Goal: Book appointment/travel/reservation

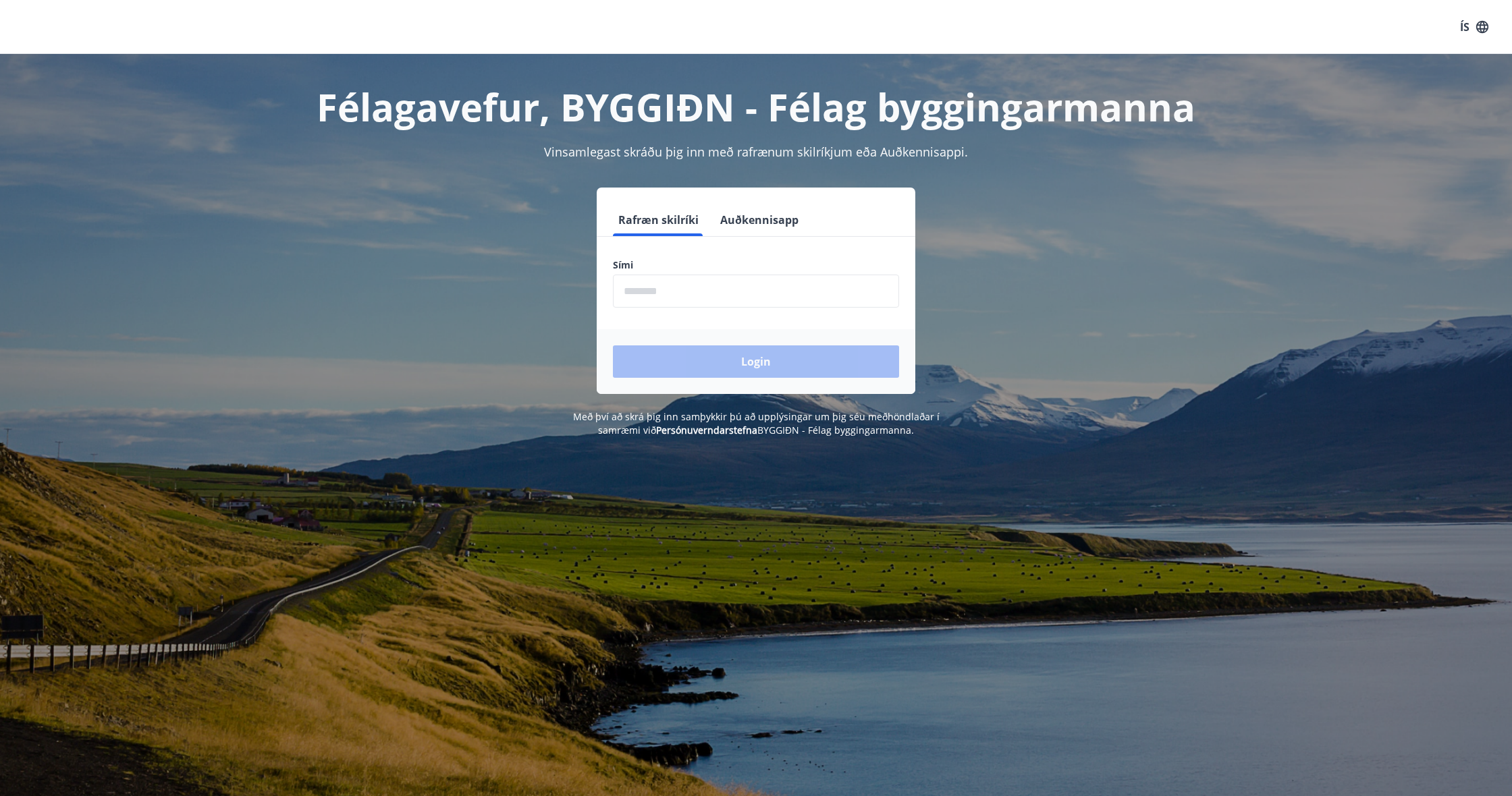
click at [659, 290] on input "phone" at bounding box center [756, 290] width 286 height 33
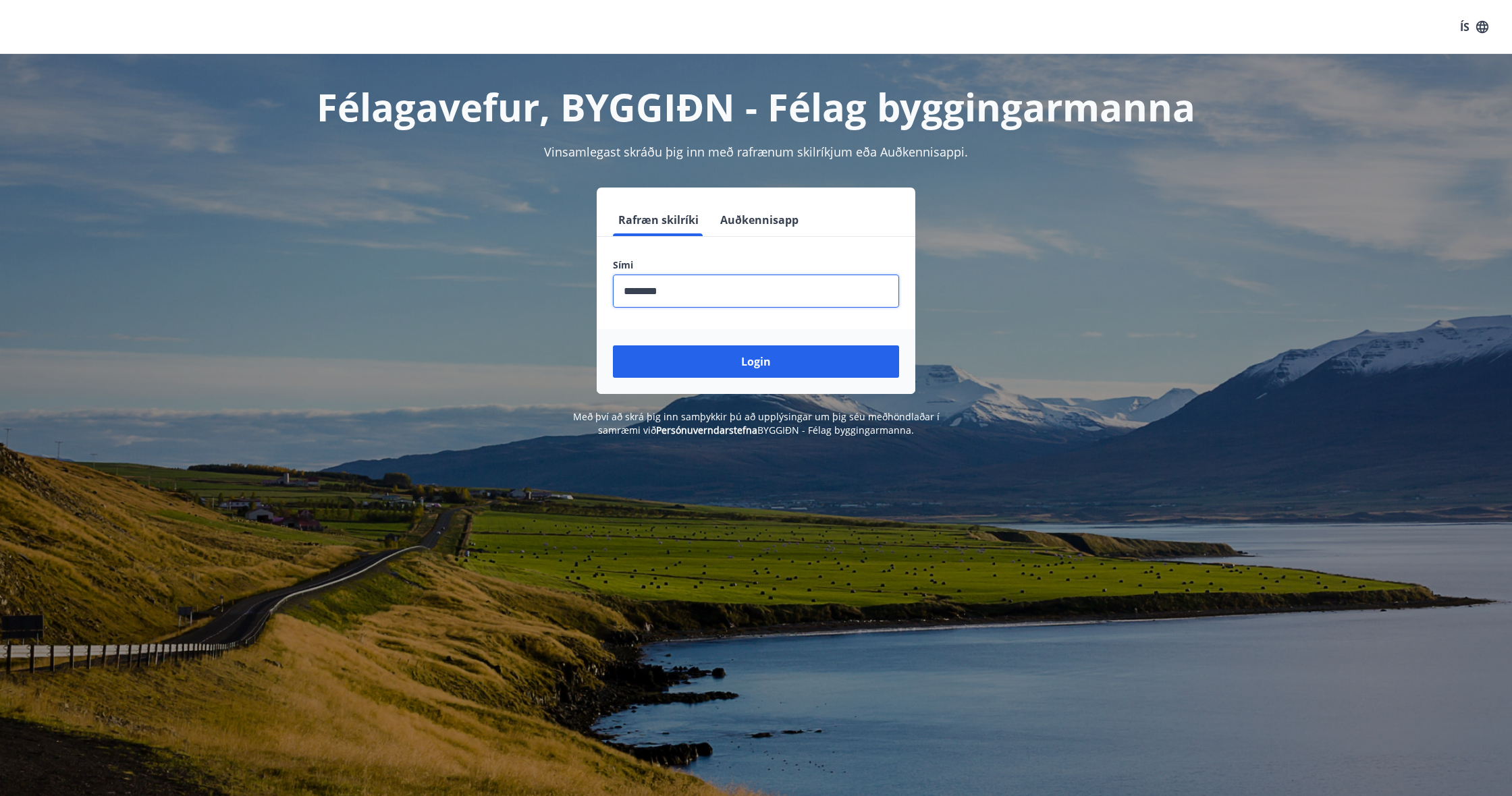
type input "********"
click at [756, 362] on button "Login" at bounding box center [756, 362] width 286 height 32
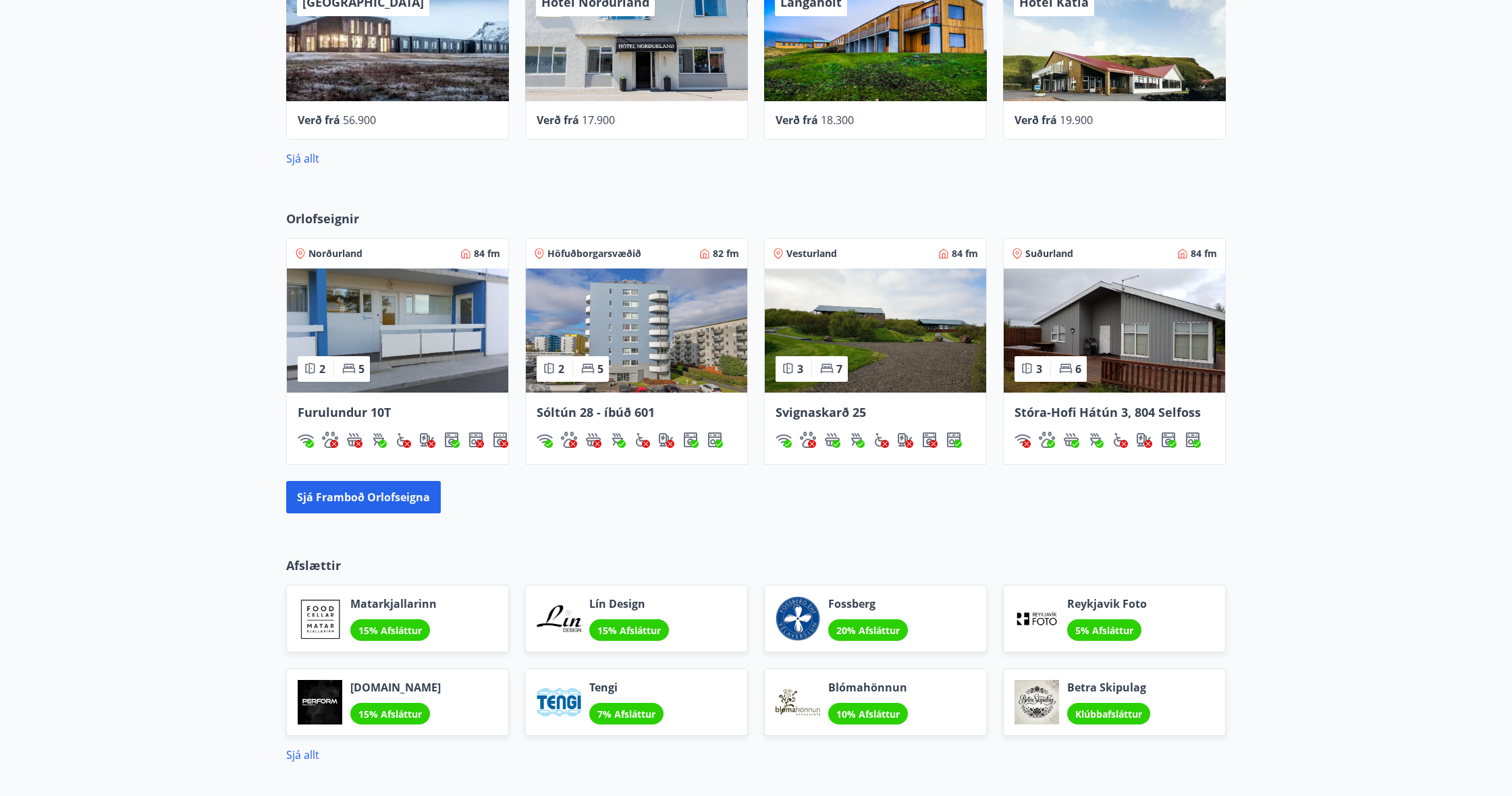
scroll to position [702, 0]
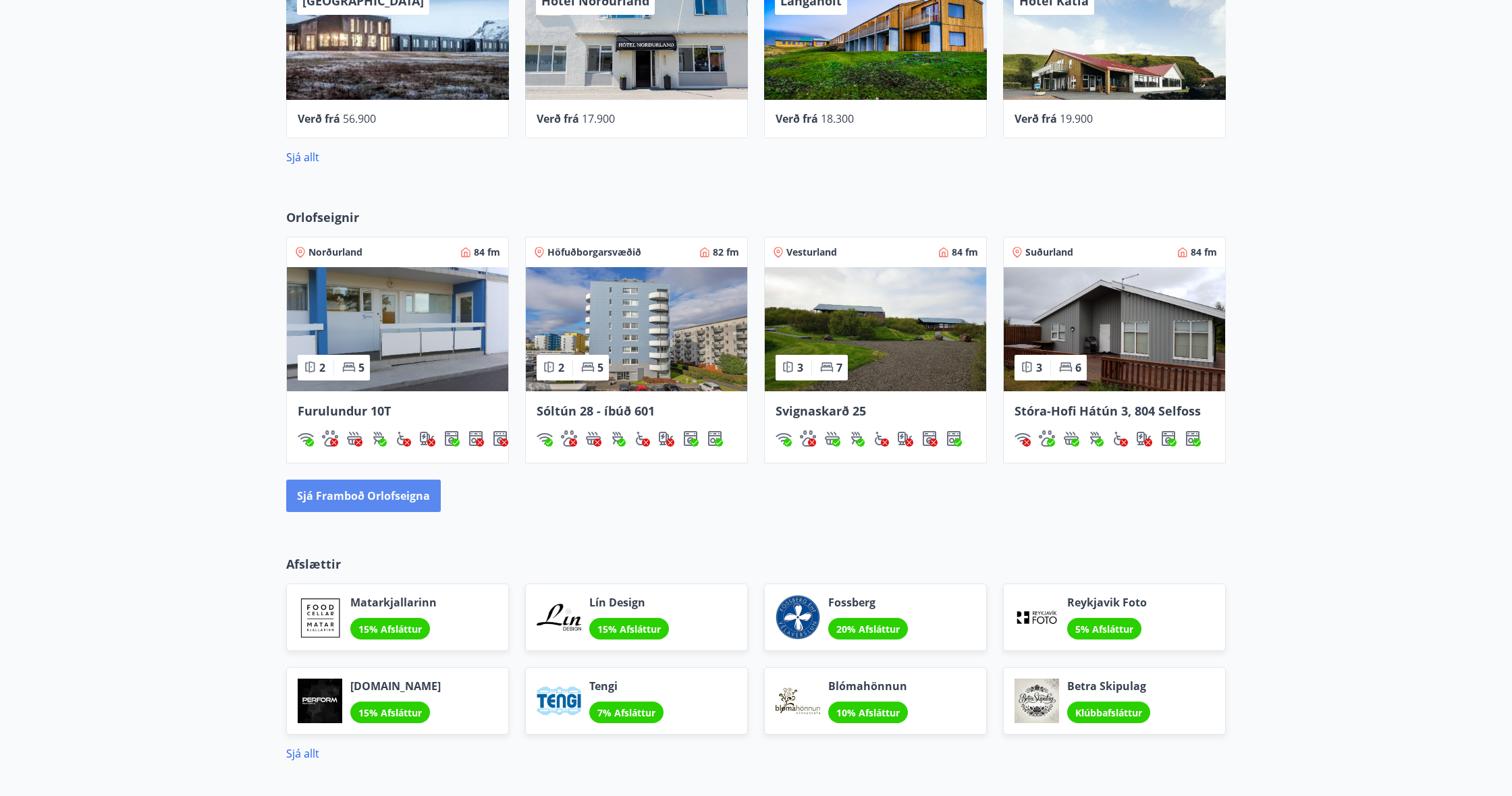
click at [334, 499] on button "Sjá framboð orlofseigna" at bounding box center [363, 496] width 154 height 32
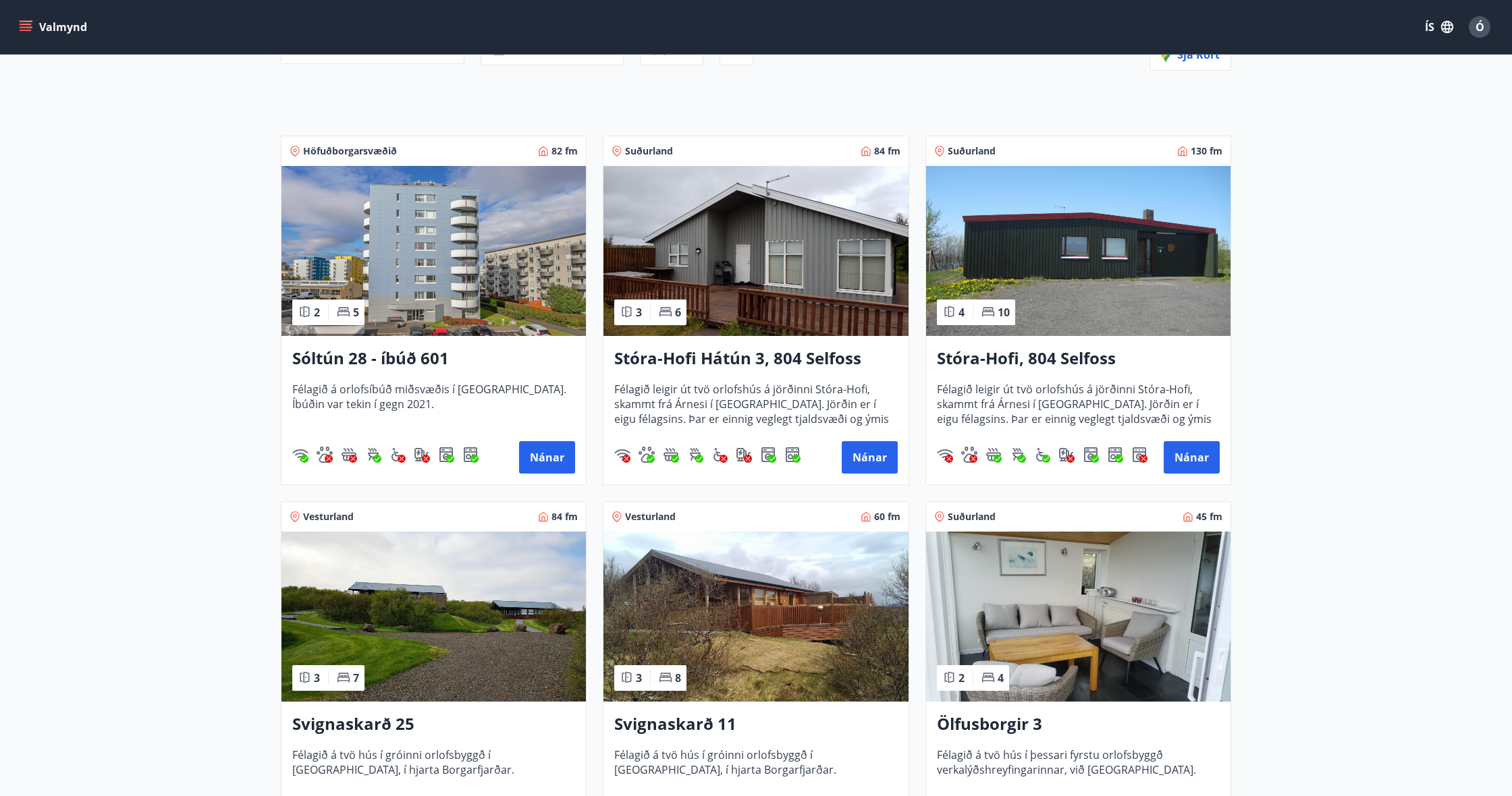
scroll to position [152, 0]
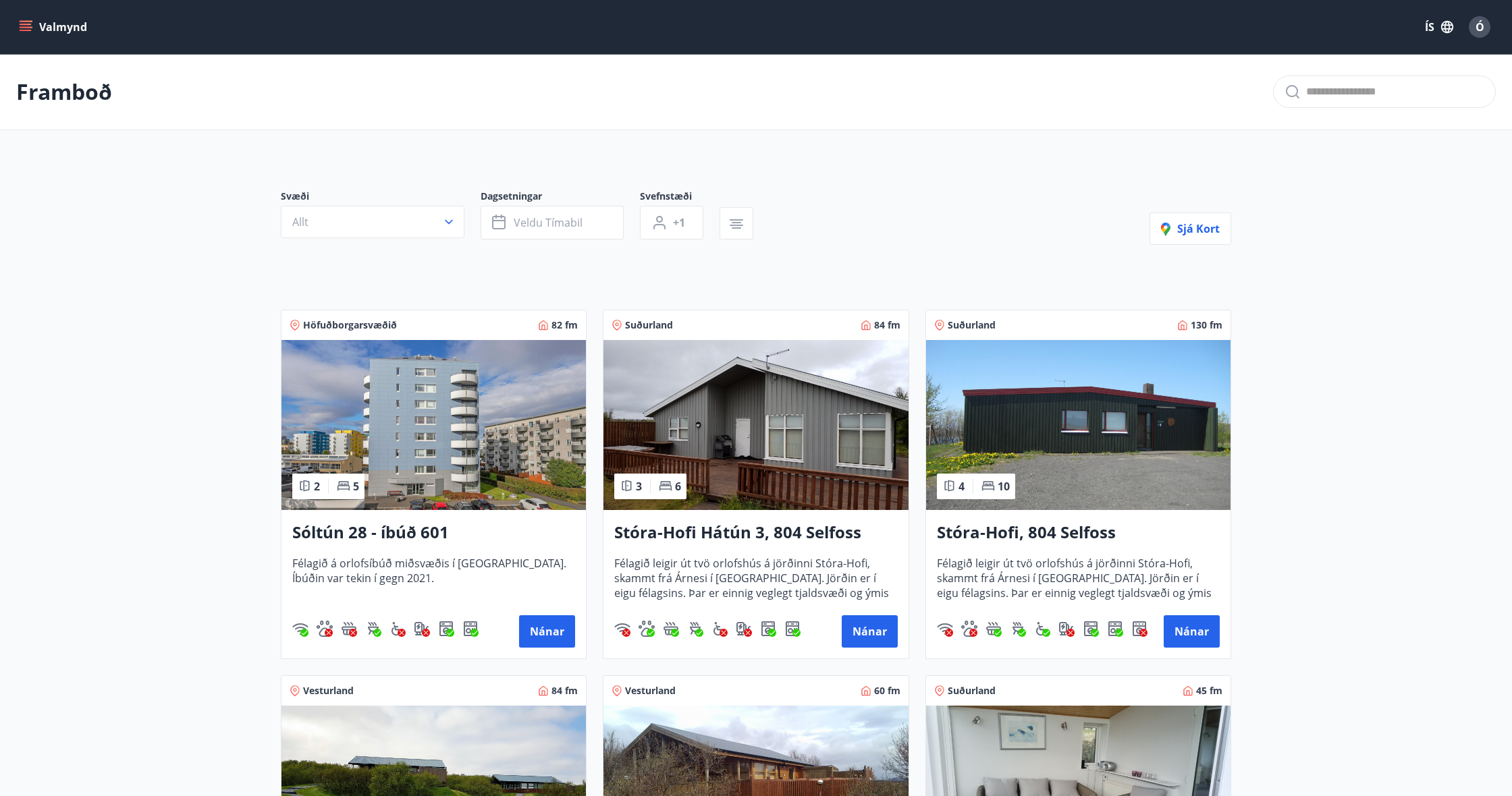
scroll to position [0, 0]
click at [530, 643] on button "Nánar" at bounding box center [547, 632] width 56 height 32
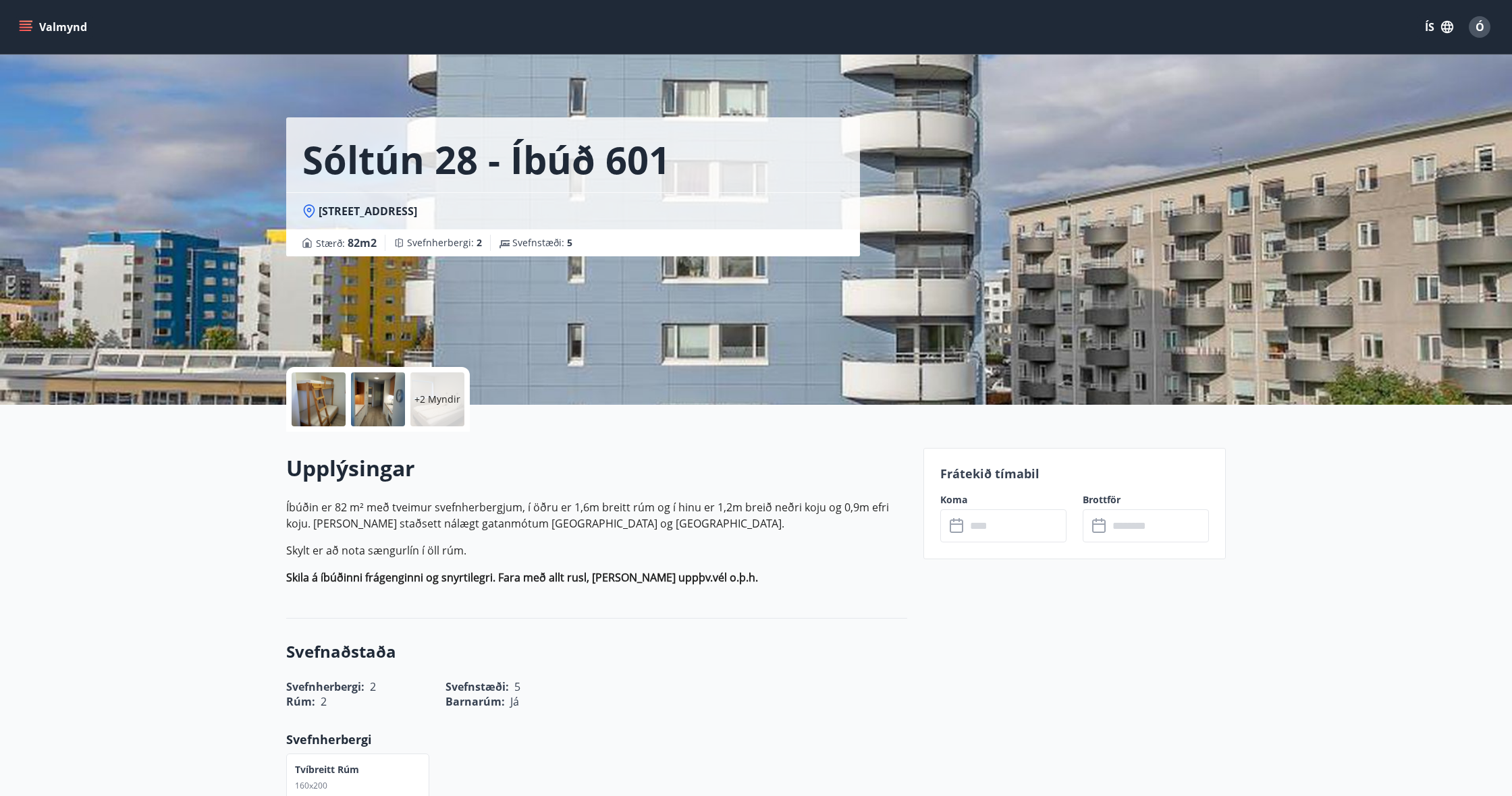
click at [331, 407] on div at bounding box center [318, 398] width 54 height 54
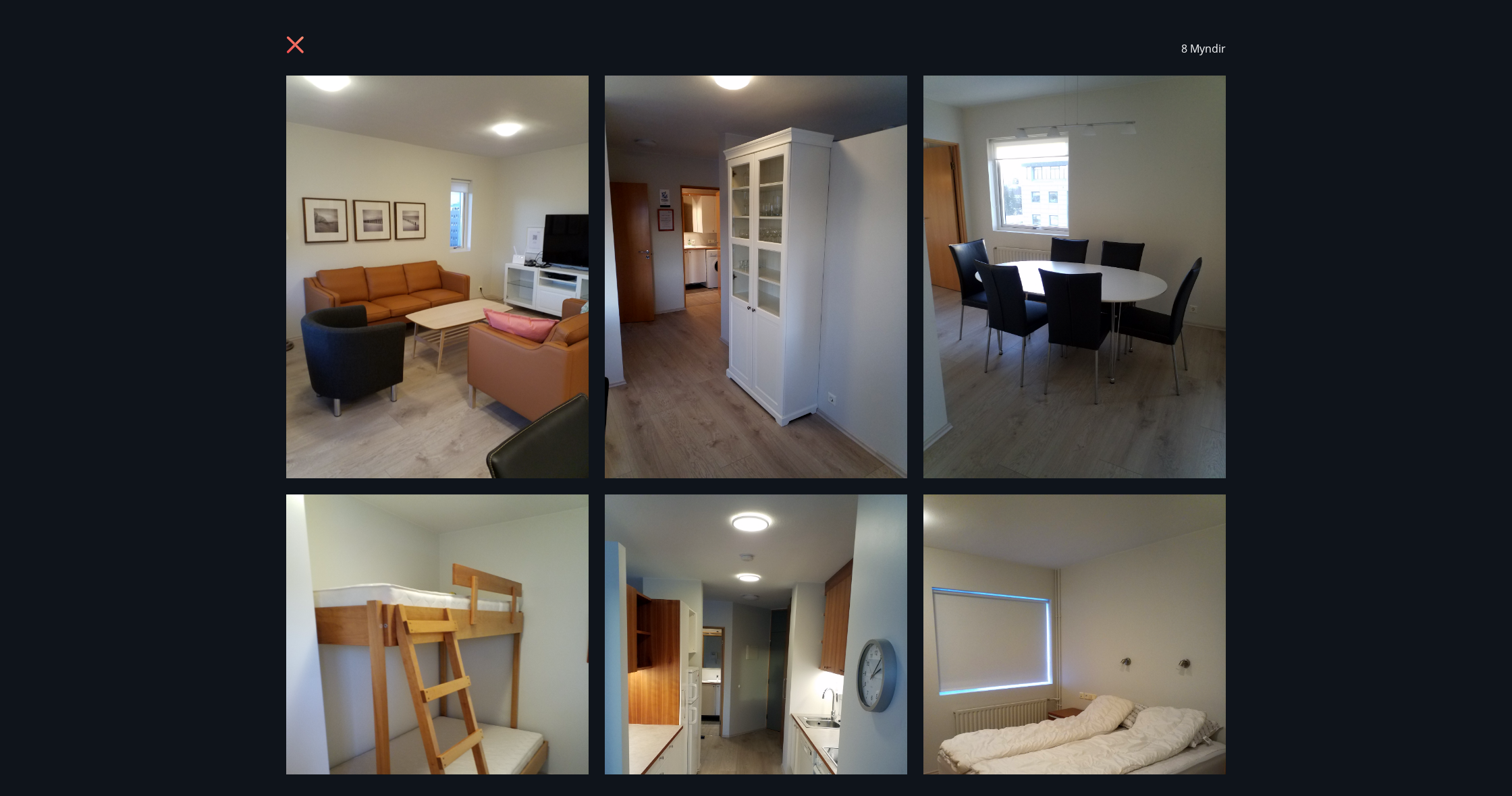
click at [291, 42] on icon at bounding box center [296, 46] width 22 height 22
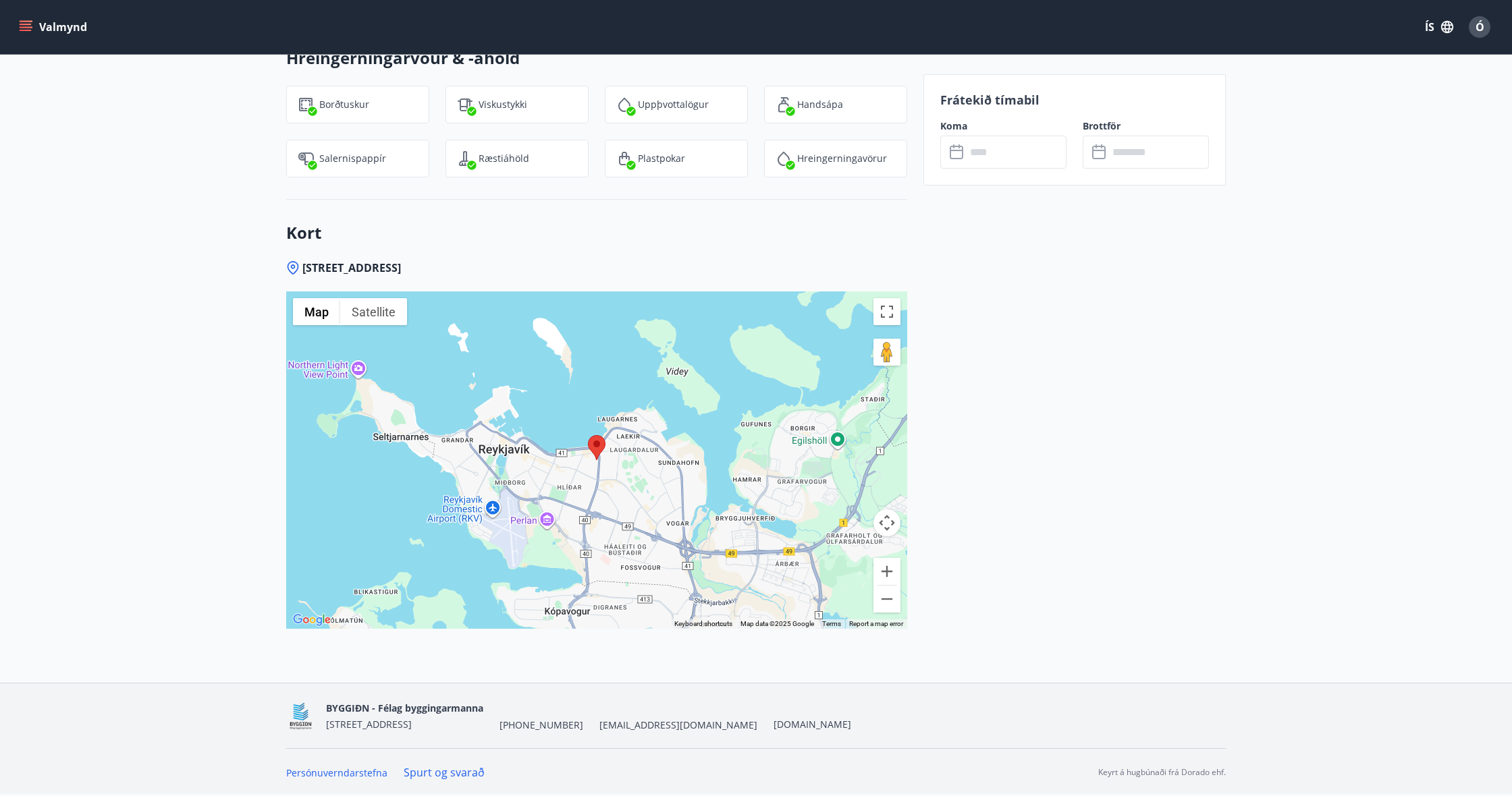
scroll to position [1492, 0]
click at [1028, 148] on input "text" at bounding box center [1016, 151] width 101 height 33
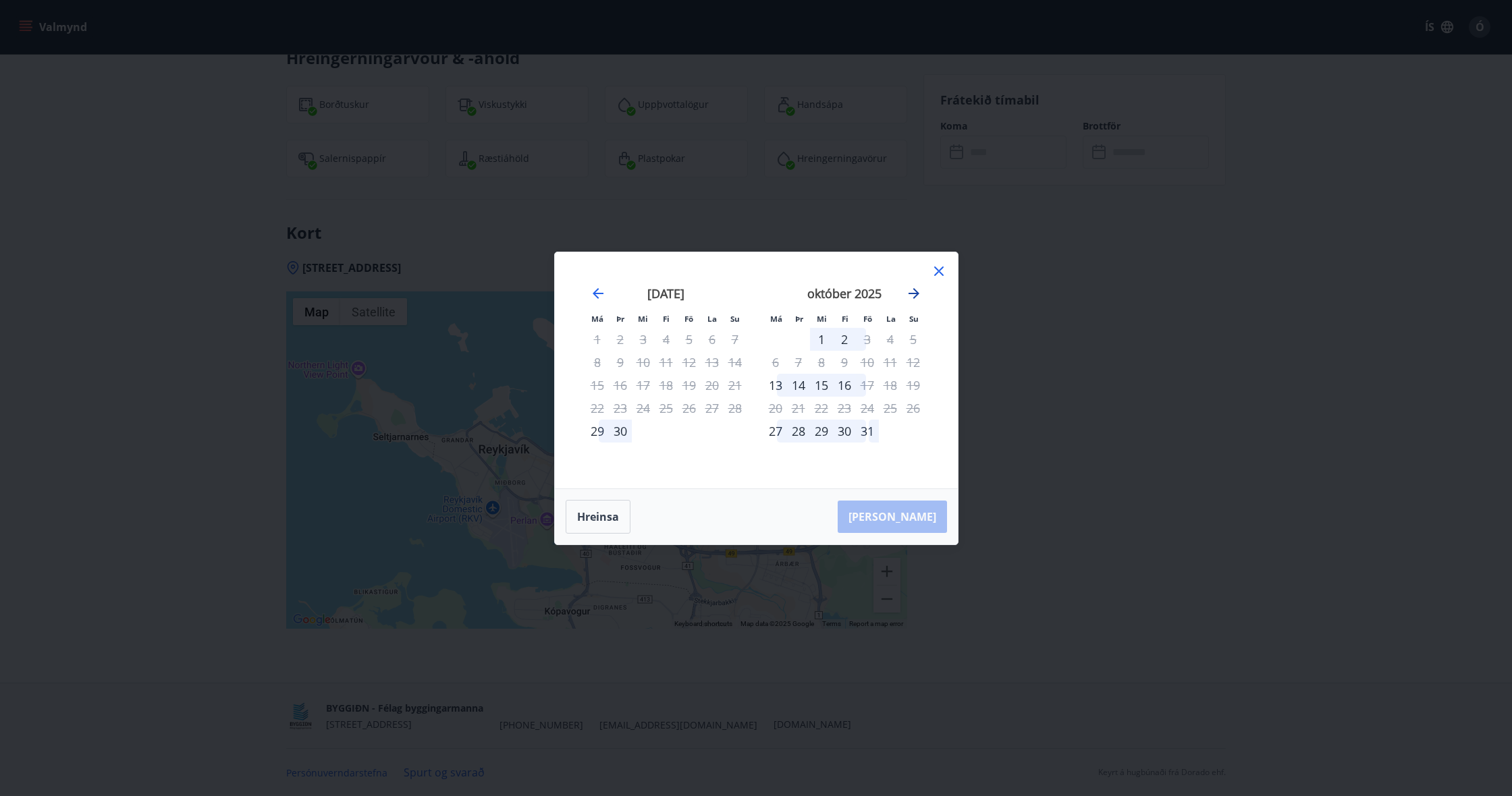
click at [917, 296] on icon "Move forward to switch to the next month." at bounding box center [914, 293] width 16 height 16
click at [688, 433] on div "31" at bounding box center [689, 431] width 23 height 23
click at [915, 342] on div "2" at bounding box center [913, 339] width 23 height 23
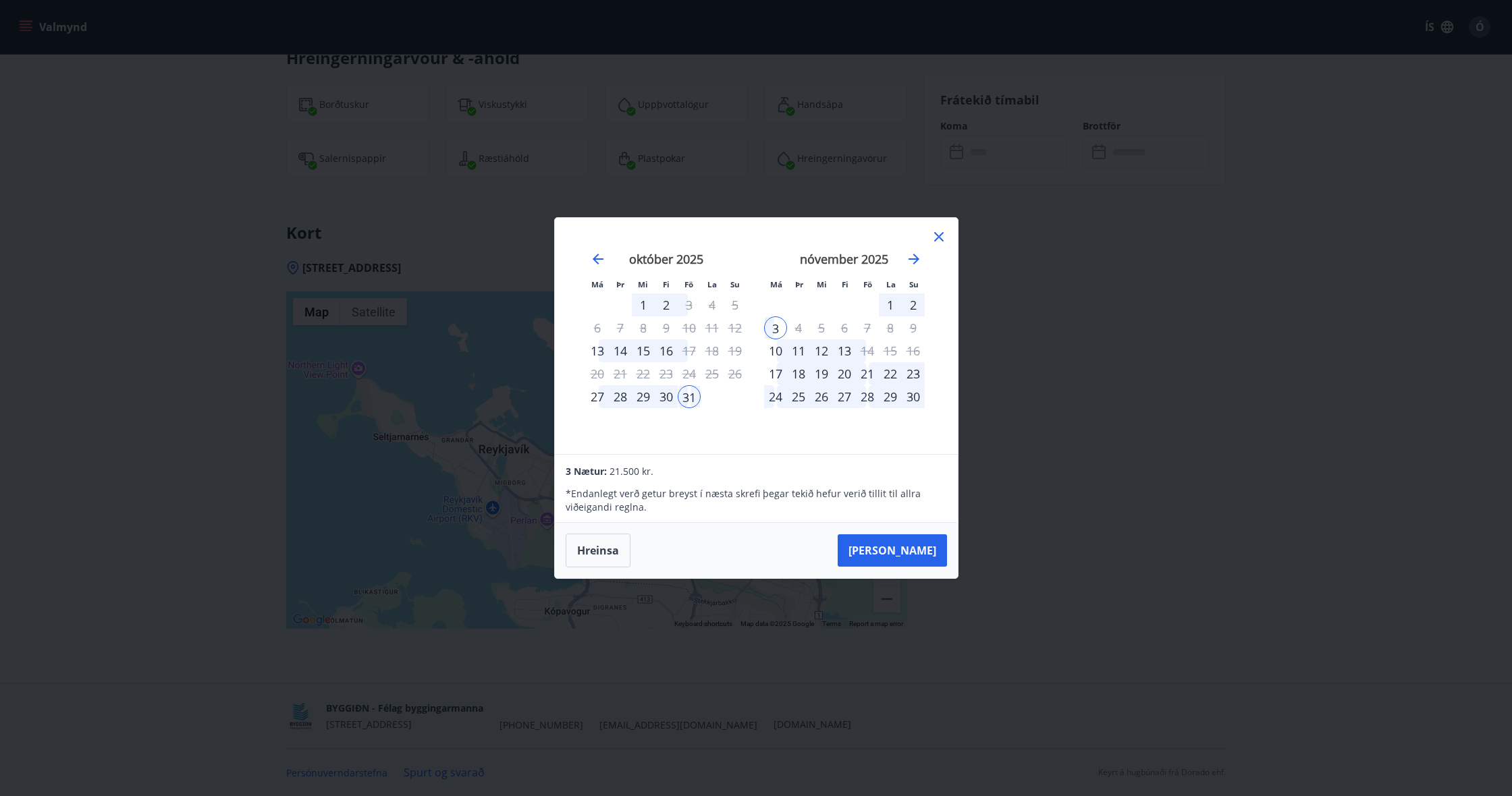
click at [912, 307] on div "2" at bounding box center [913, 304] width 23 height 23
click at [690, 391] on div "31" at bounding box center [689, 397] width 23 height 23
click at [908, 306] on div "2" at bounding box center [913, 304] width 23 height 23
click at [702, 443] on div "Má Þr Mi Fi Fö La Su Má Þr Mi Fi Fö La Su september 2025 1 2 3 4 5 6 7 8 9 10 1…" at bounding box center [756, 336] width 403 height 236
click at [647, 396] on div "29" at bounding box center [643, 397] width 23 height 23
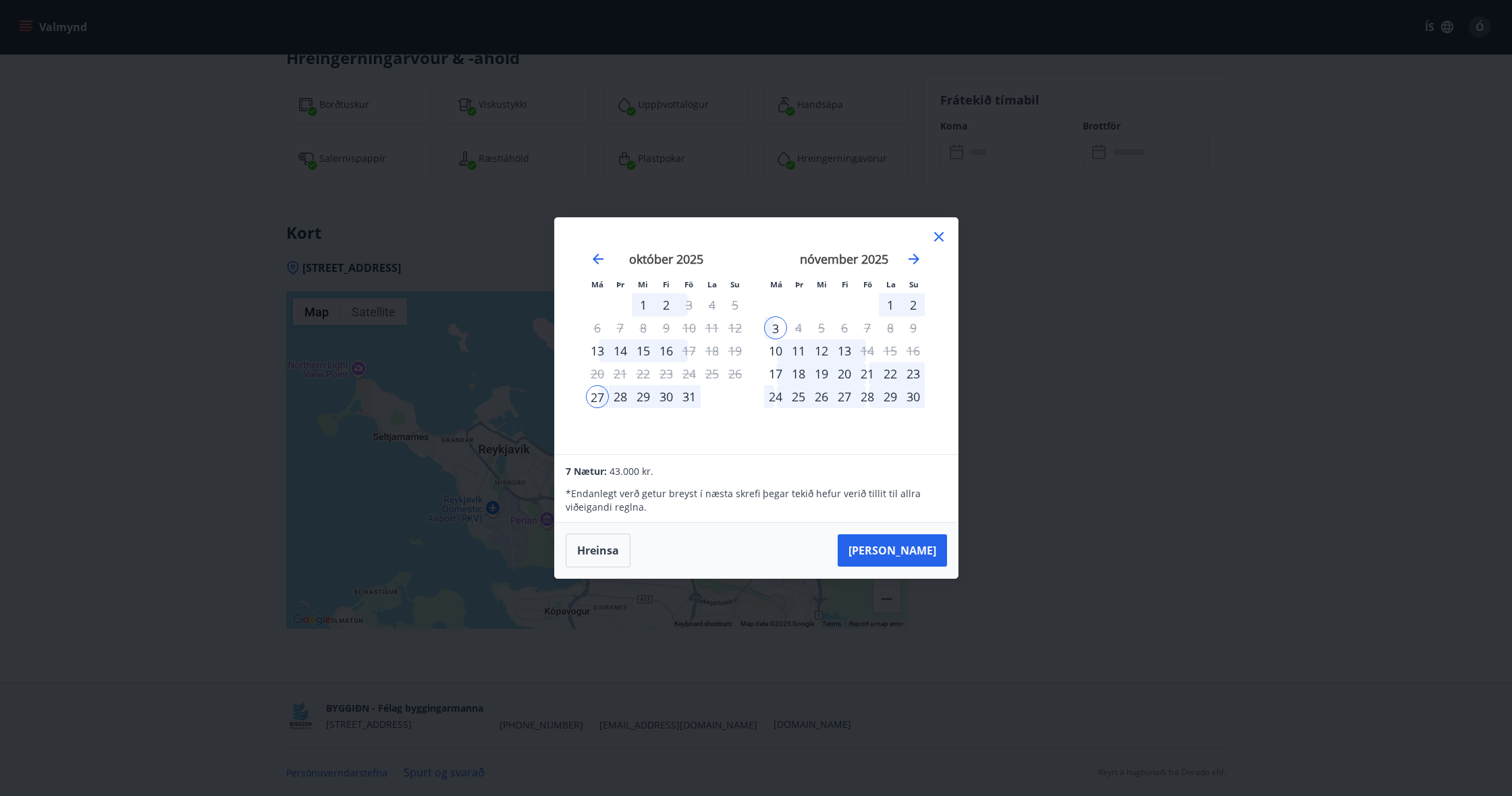
click at [645, 398] on div "29" at bounding box center [643, 397] width 23 height 23
click at [691, 397] on div "31" at bounding box center [689, 397] width 23 height 23
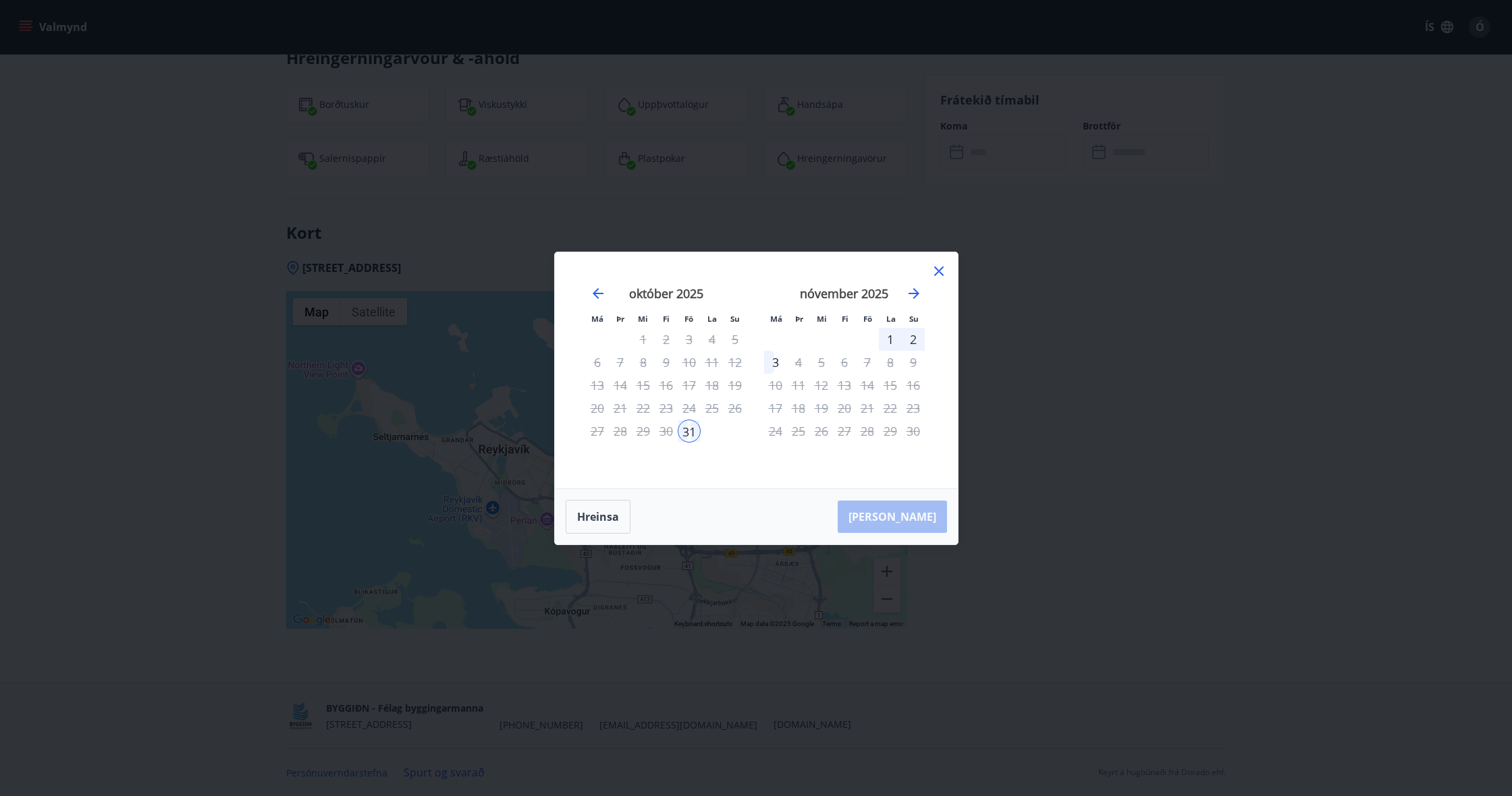
click at [913, 341] on div "2" at bounding box center [913, 339] width 23 height 23
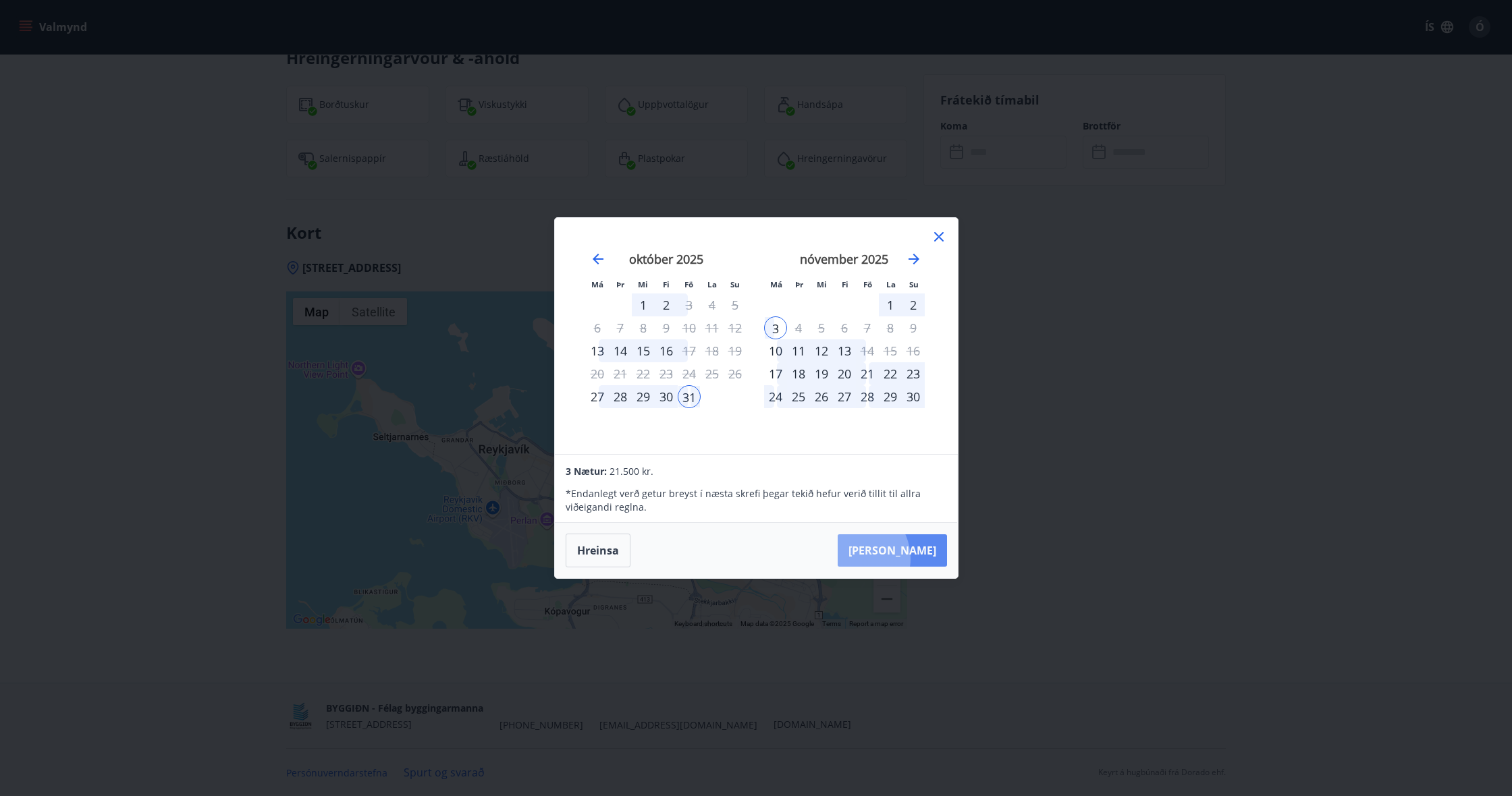
click at [894, 559] on button "Taka Frá" at bounding box center [892, 551] width 109 height 32
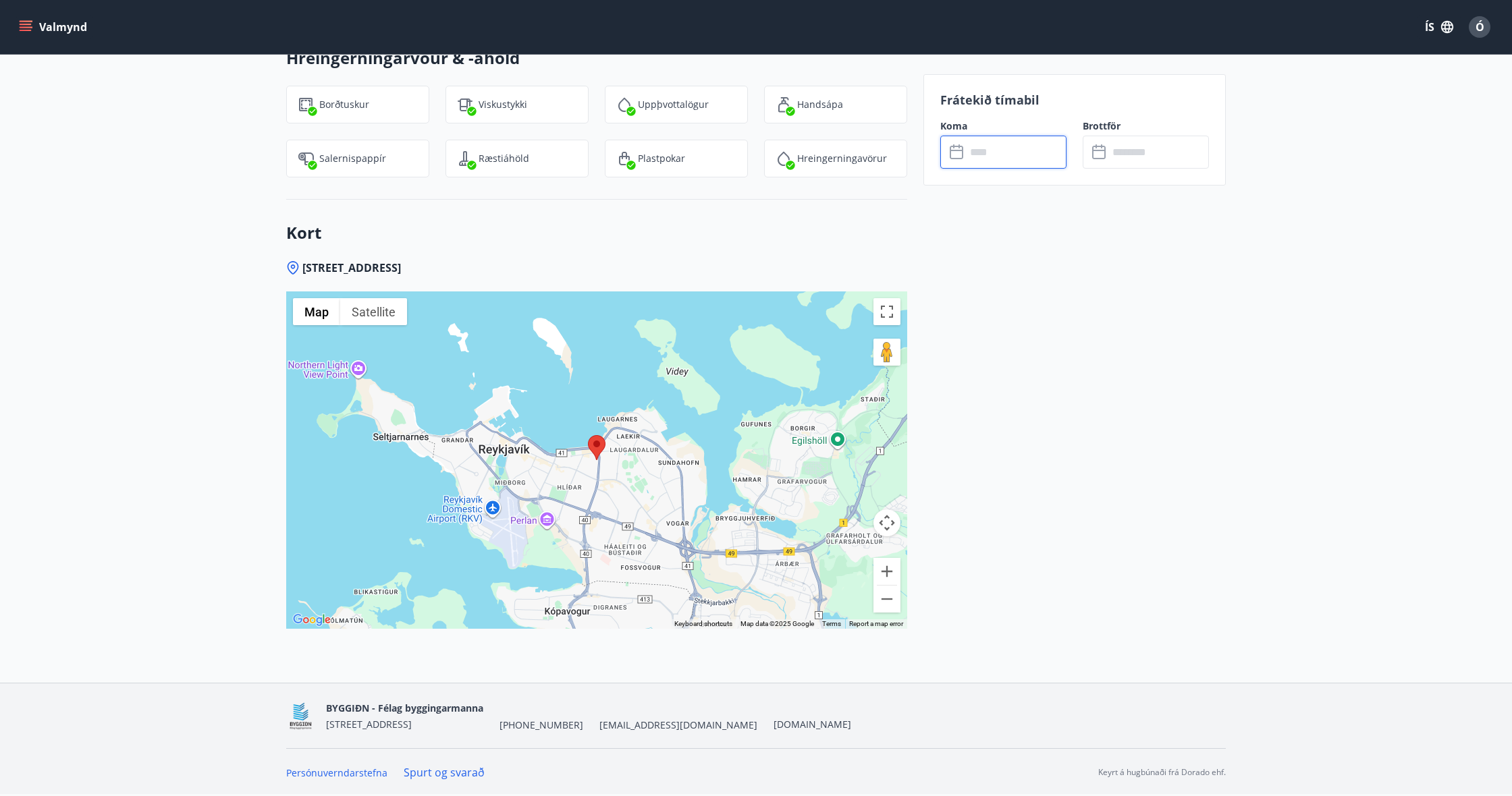
type input "******"
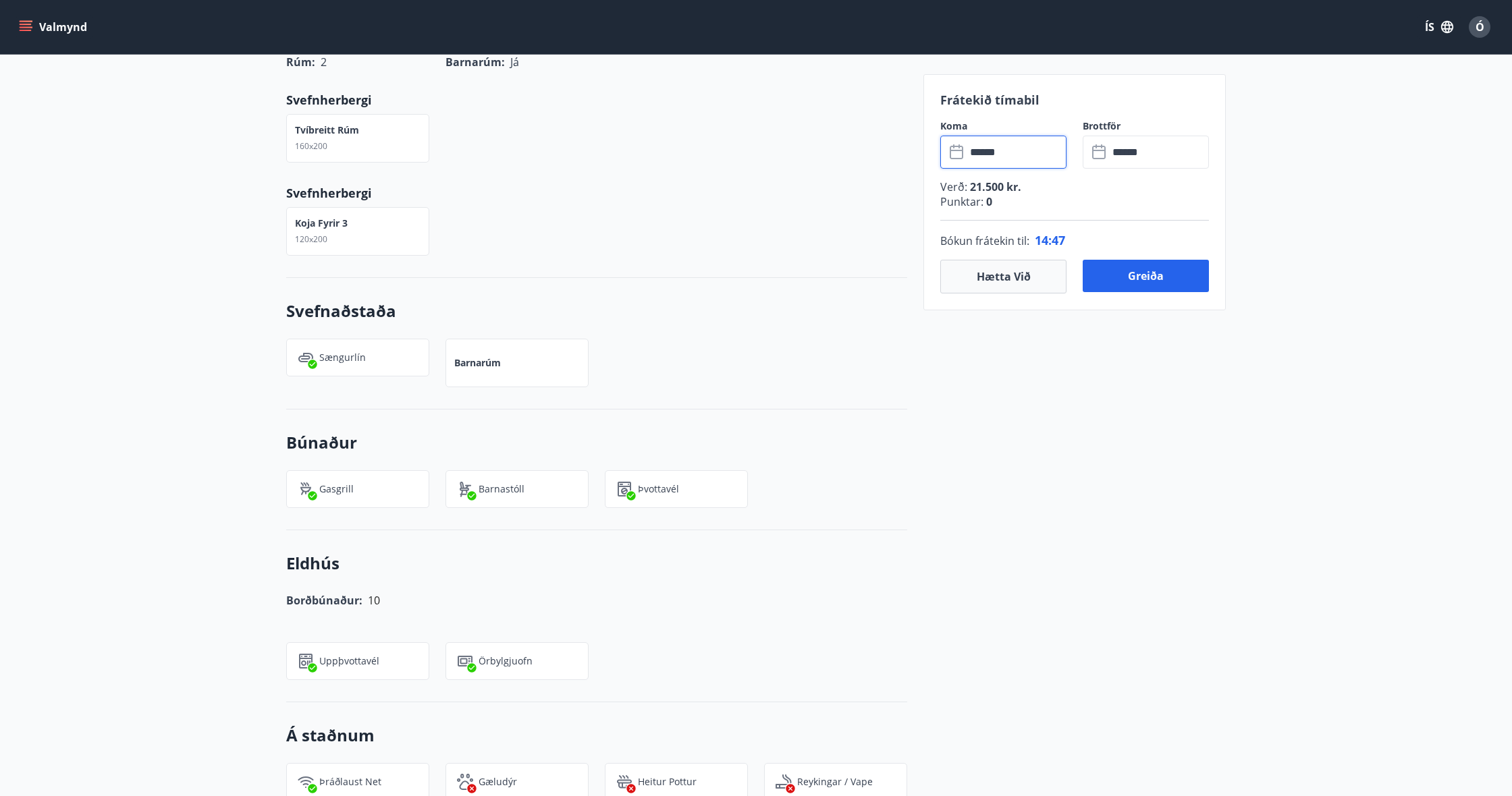
scroll to position [639, 0]
click at [1162, 284] on button "Greiða" at bounding box center [1146, 275] width 126 height 32
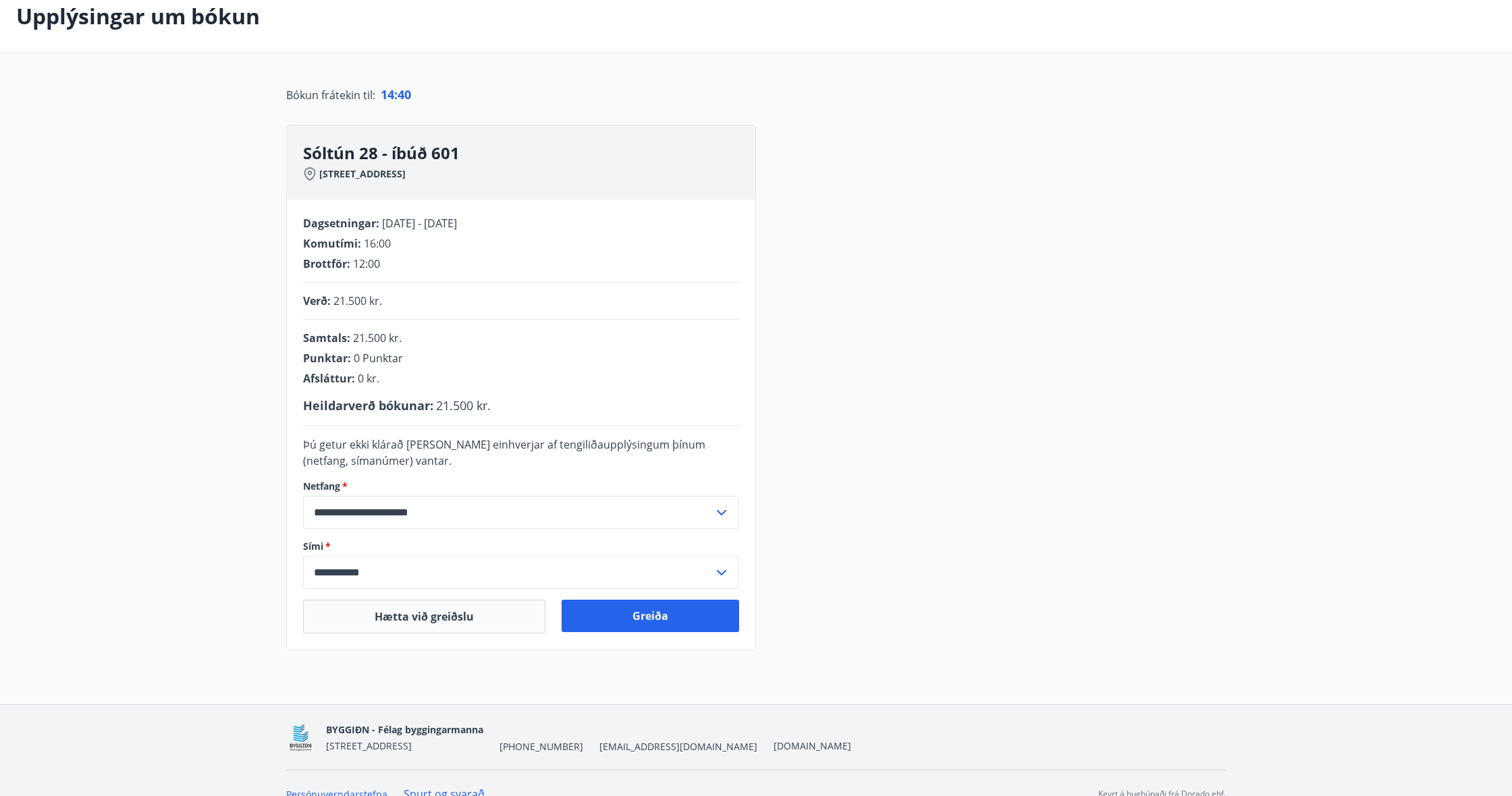
scroll to position [76, 0]
click at [665, 612] on button "Greiða" at bounding box center [650, 615] width 178 height 32
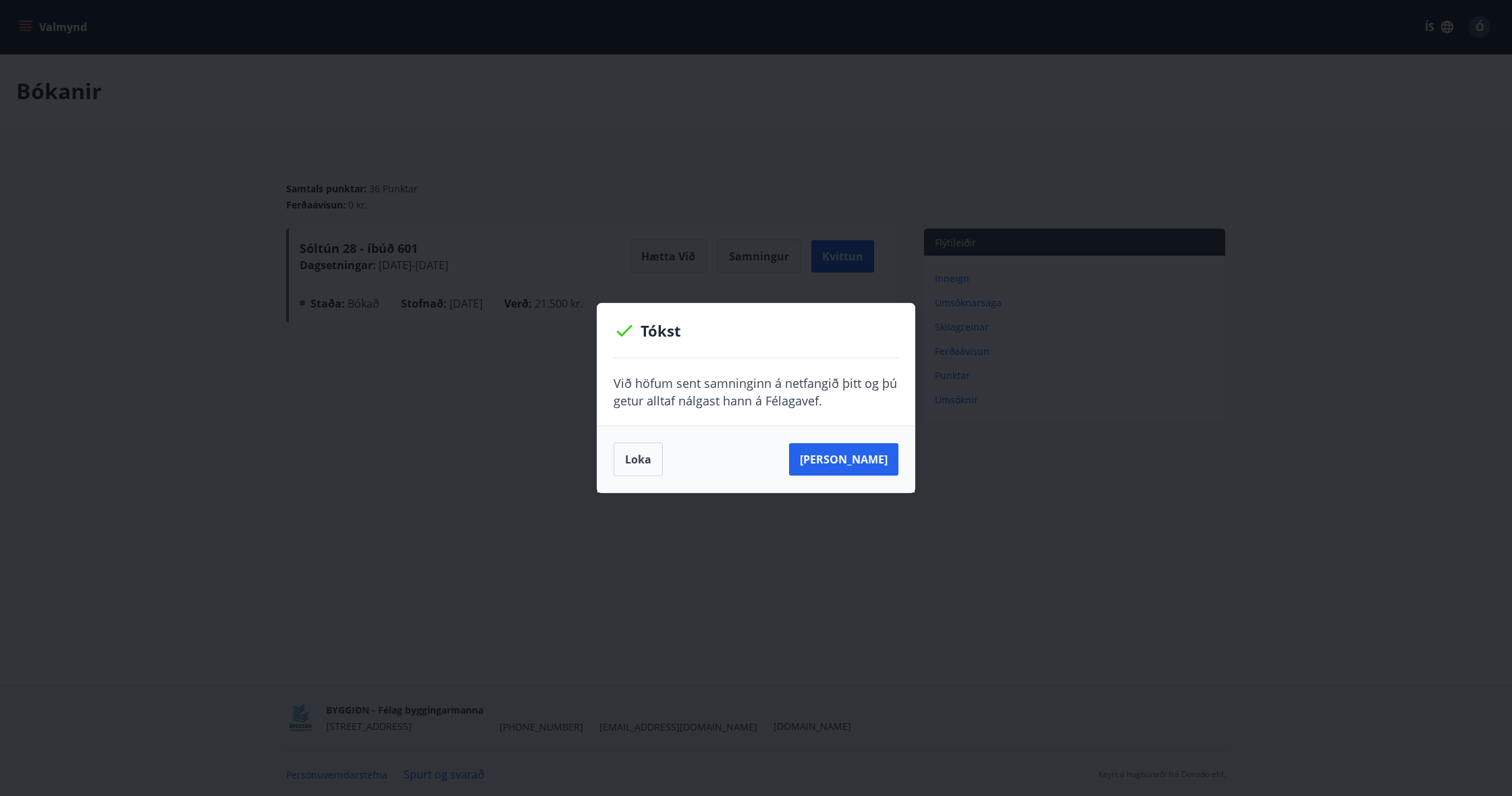
click at [648, 456] on button "Loka" at bounding box center [638, 460] width 49 height 34
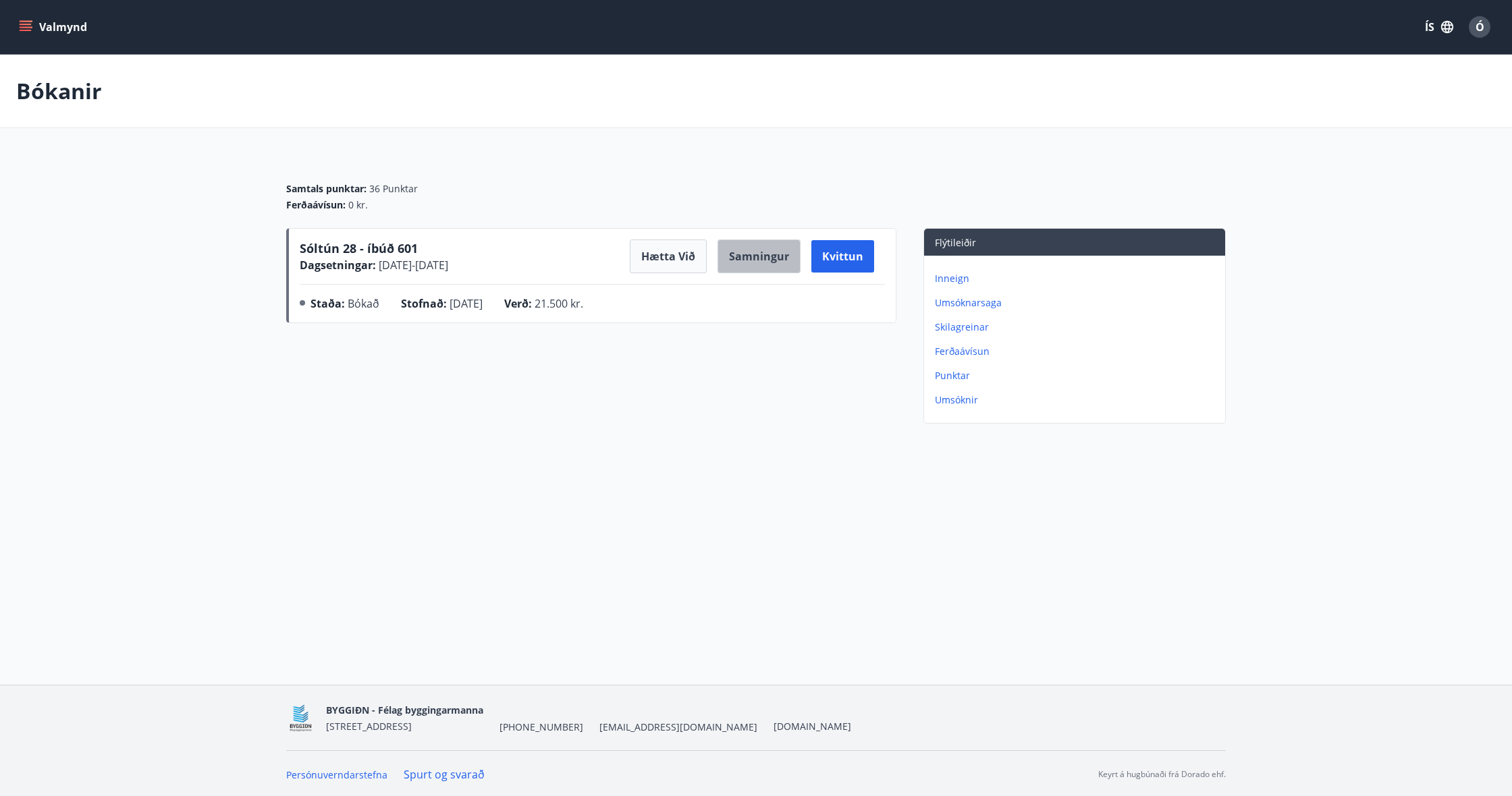
click at [746, 259] on button "Samningur" at bounding box center [759, 257] width 83 height 34
click at [390, 242] on span "Sóltún 28 - íbúð 601" at bounding box center [359, 248] width 118 height 16
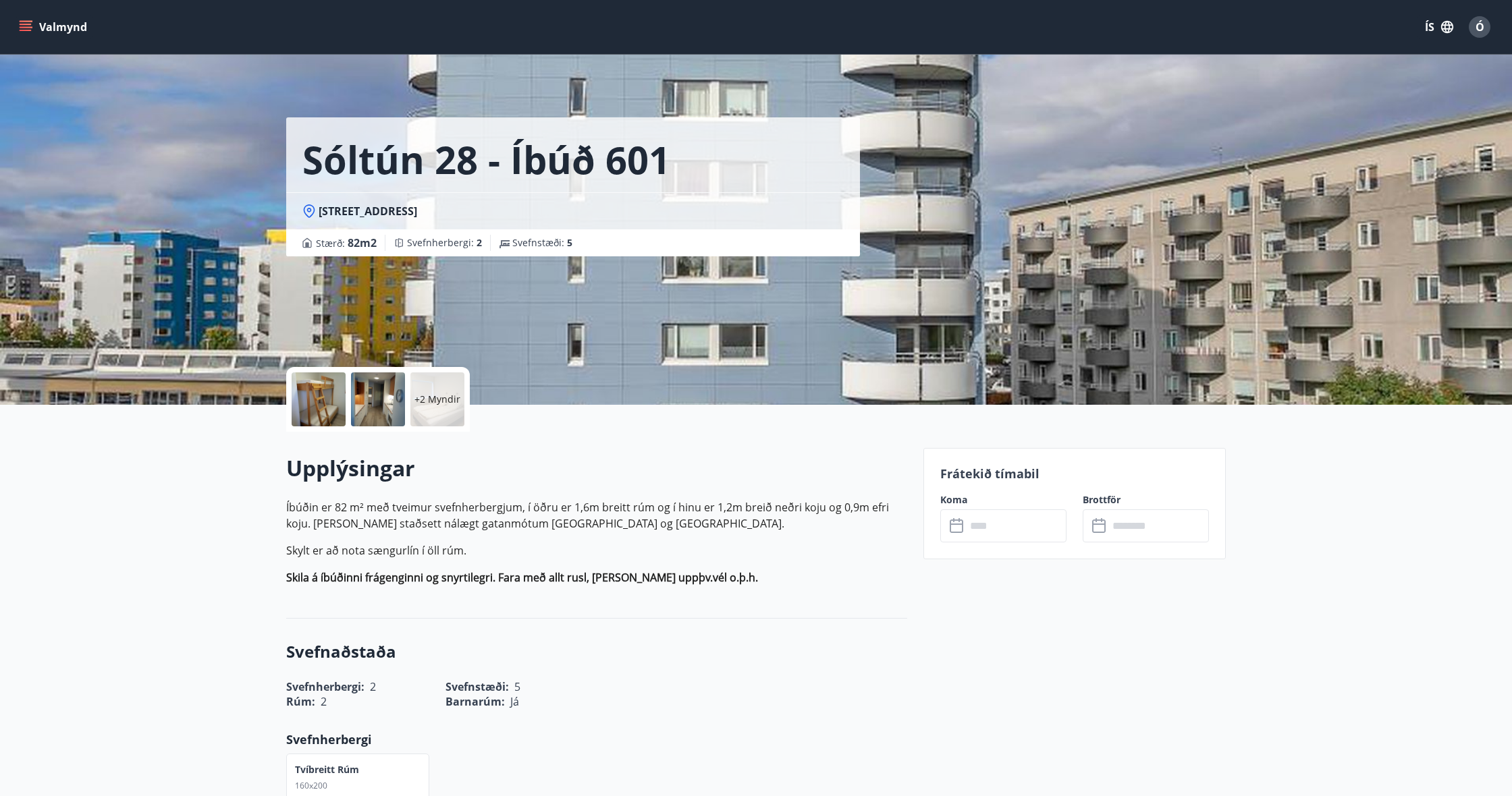
click at [32, 31] on button "Valmynd" at bounding box center [54, 27] width 76 height 24
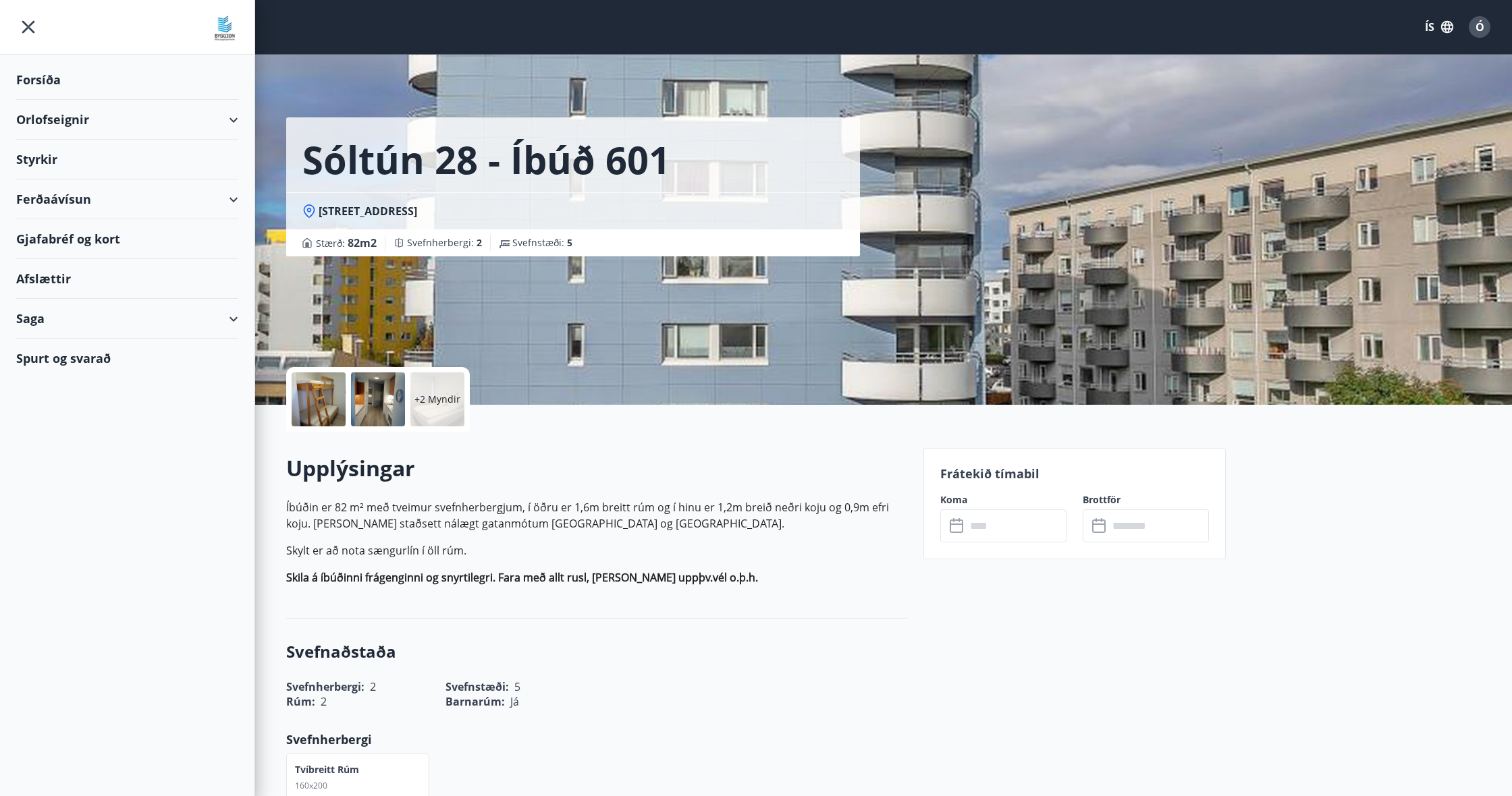
click at [191, 137] on div "Orlofseignir" at bounding box center [127, 119] width 222 height 39
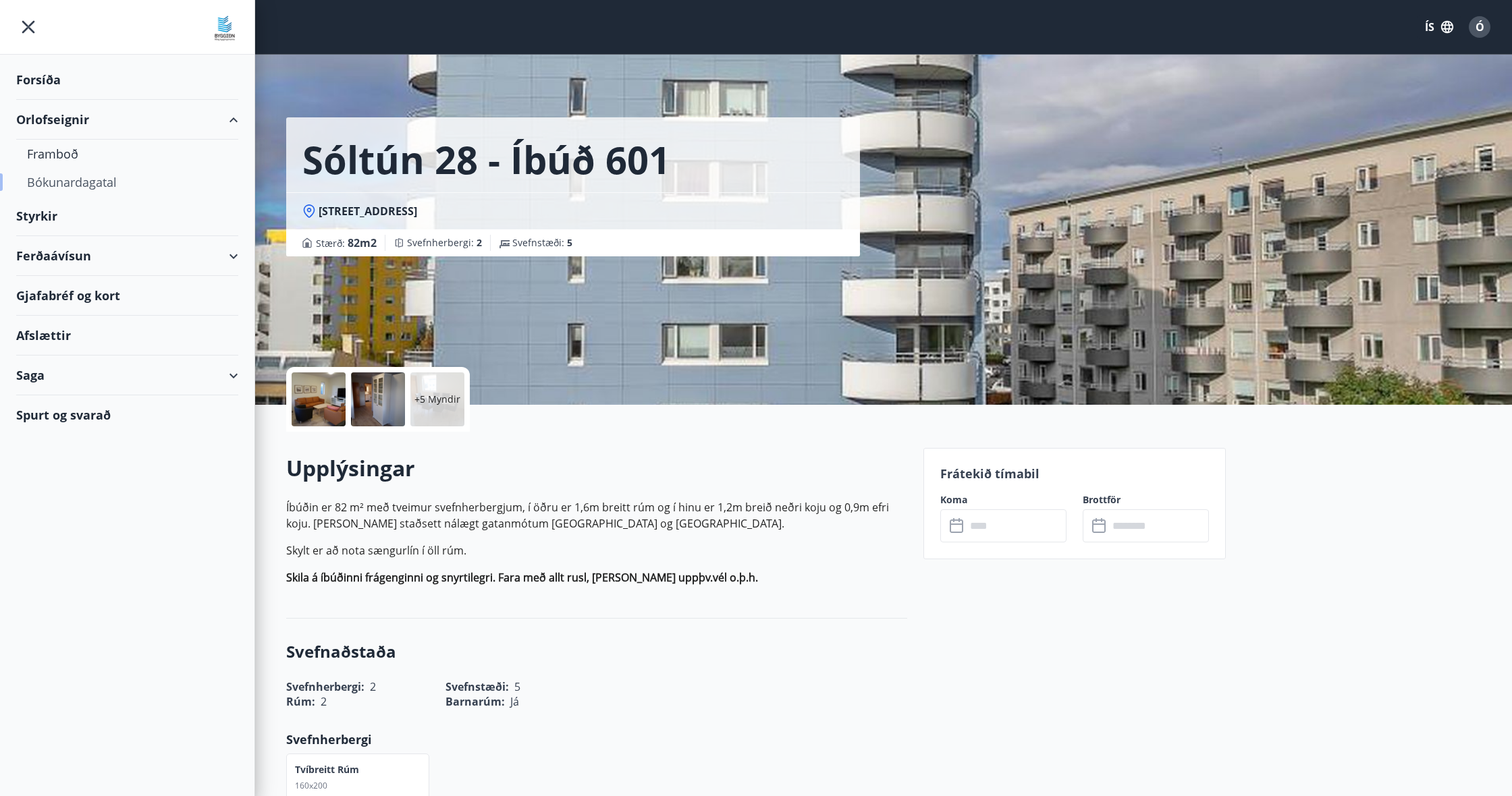
click at [71, 181] on div "Bókunardagatal" at bounding box center [127, 182] width 200 height 28
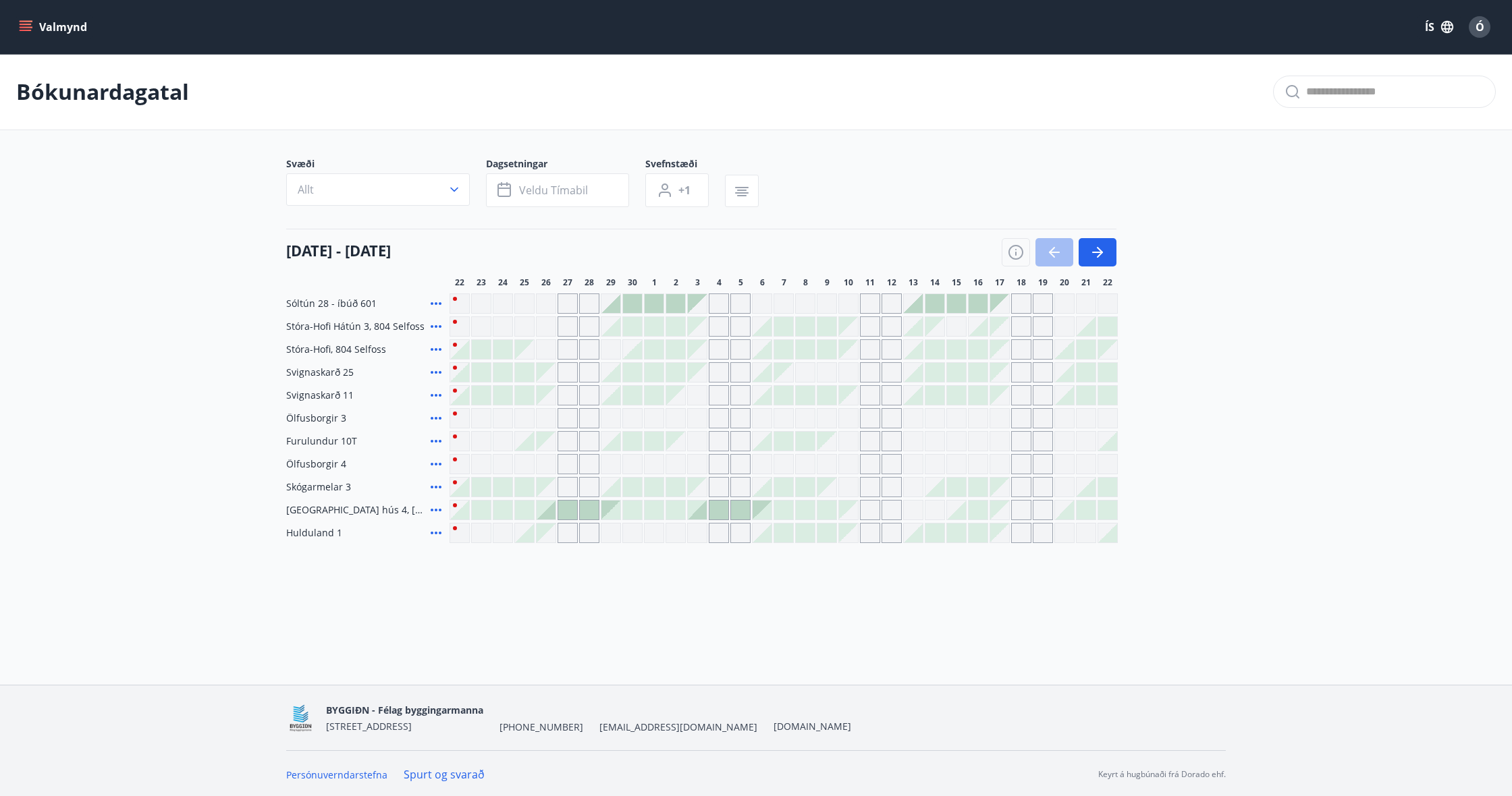
click at [434, 489] on icon at bounding box center [435, 487] width 16 height 16
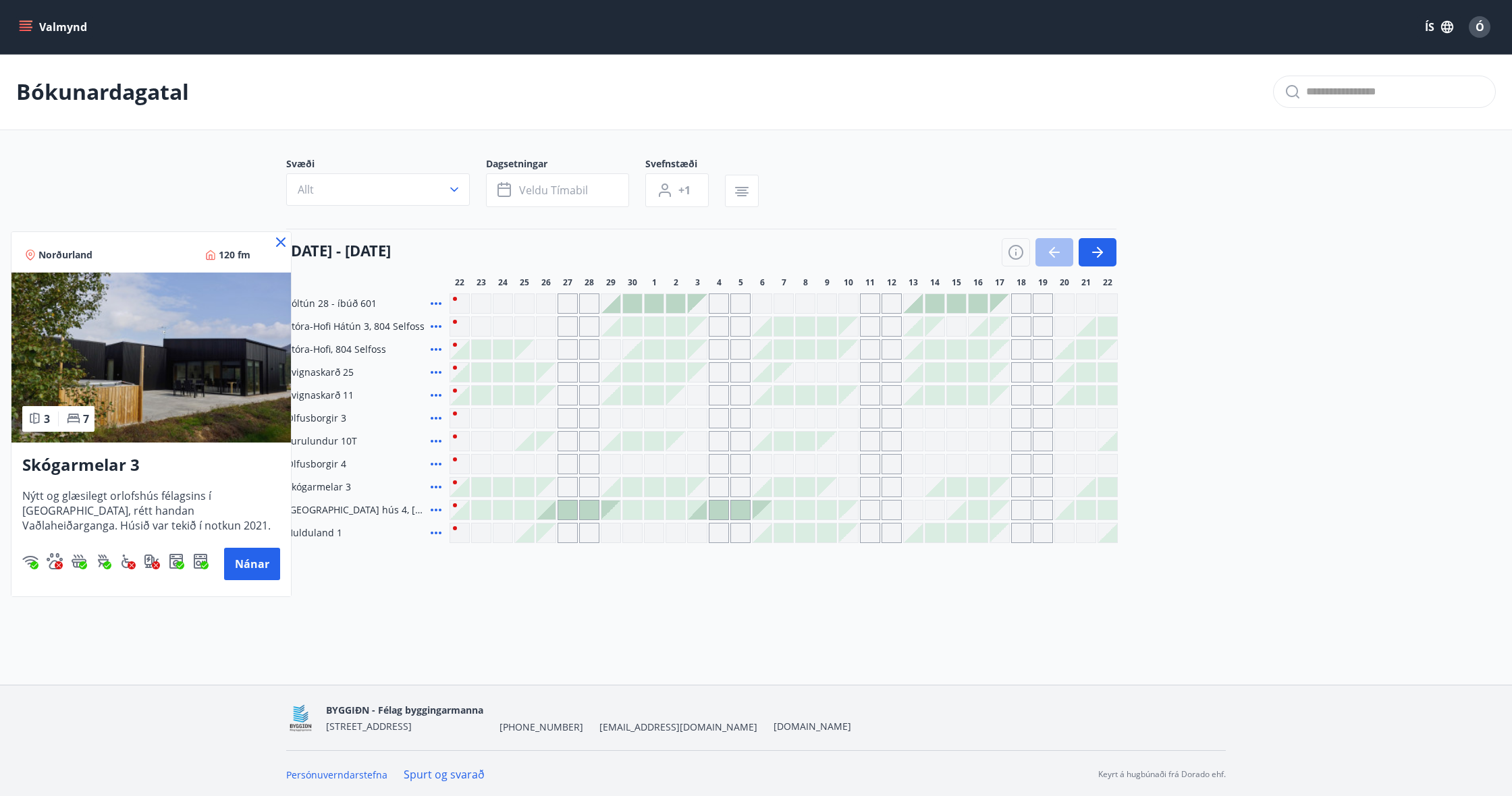
click at [176, 388] on img at bounding box center [150, 357] width 279 height 170
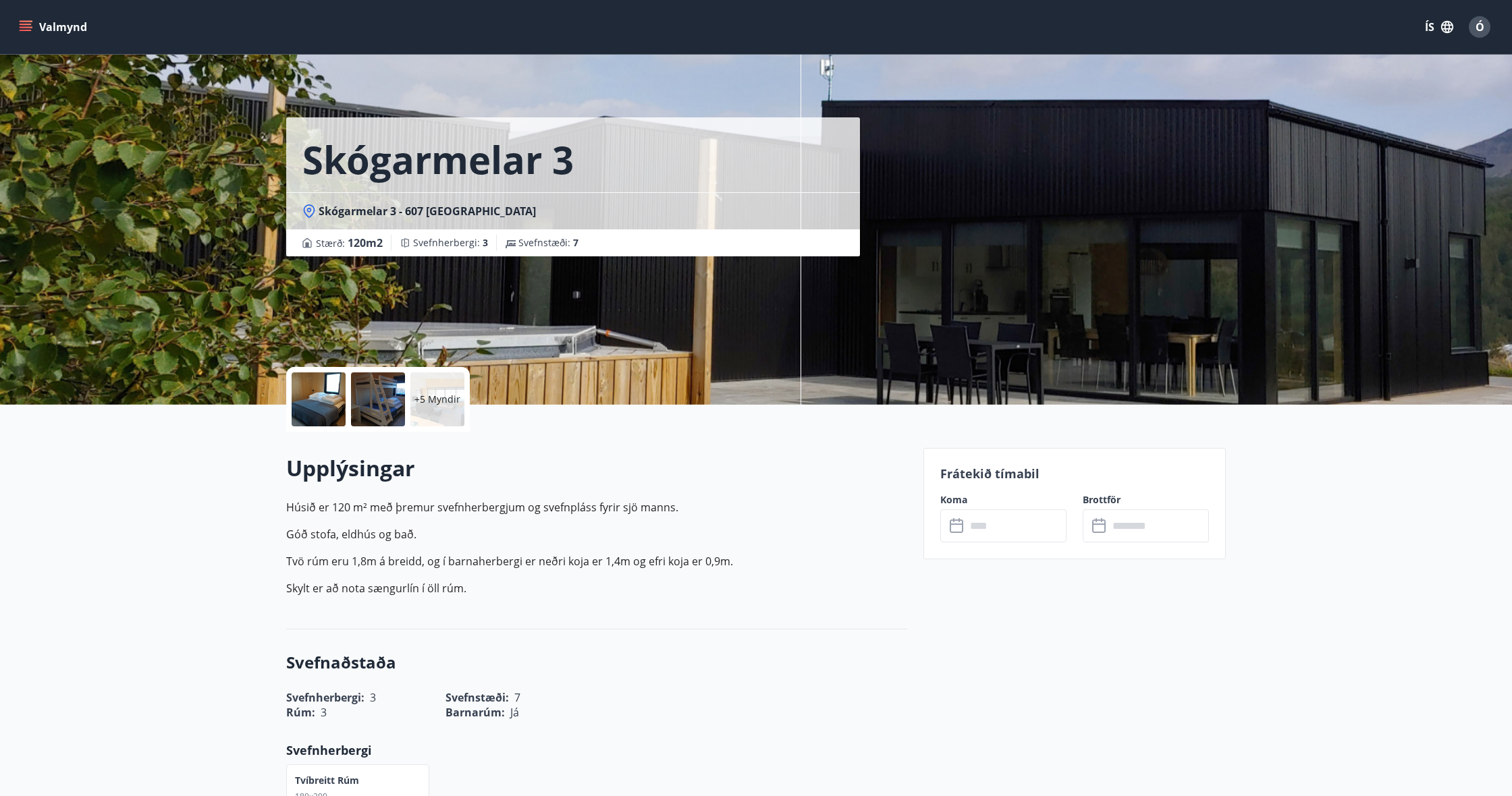
click at [344, 397] on div at bounding box center [318, 398] width 54 height 54
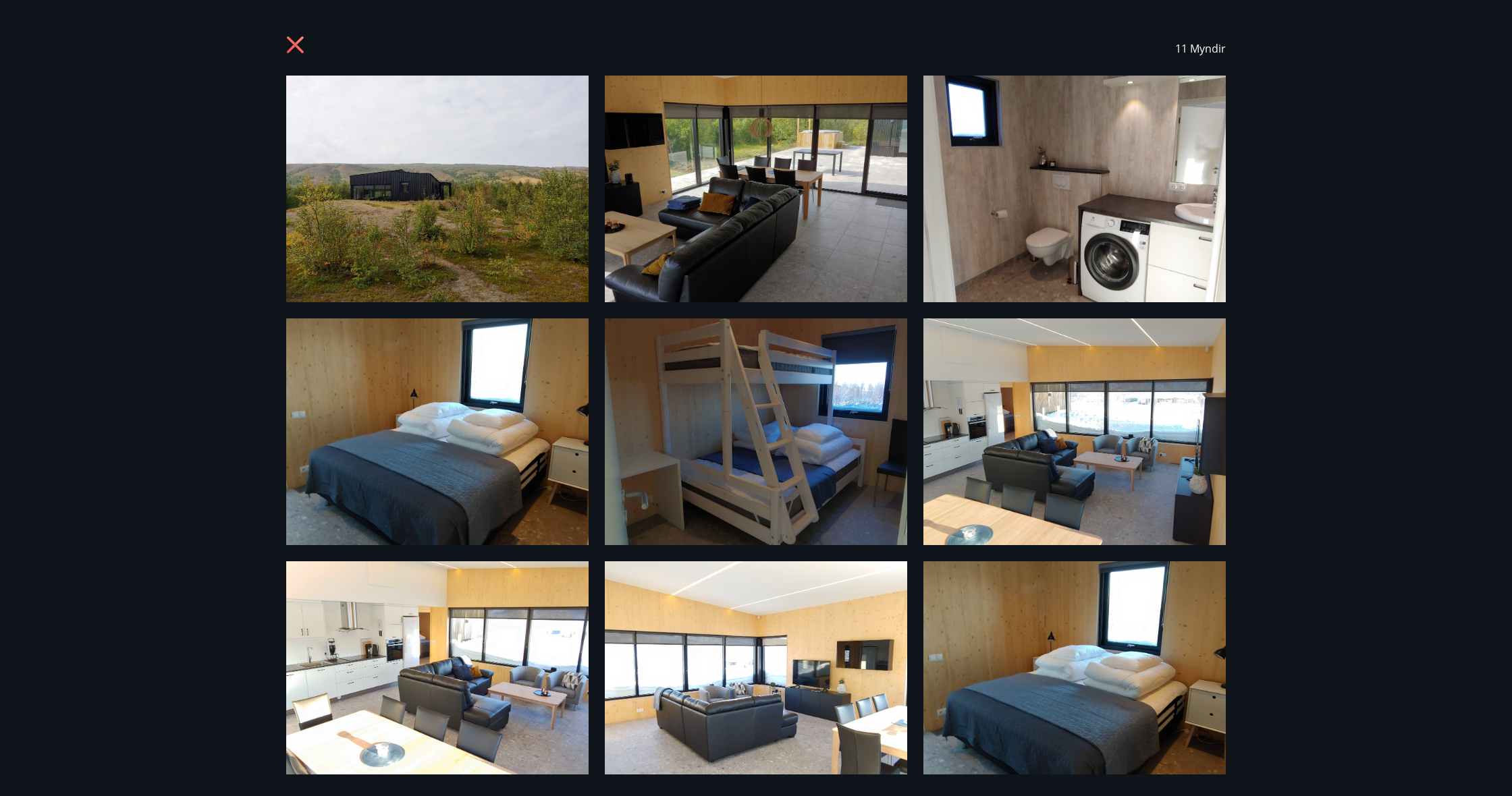
click at [391, 210] on img at bounding box center [437, 188] width 303 height 226
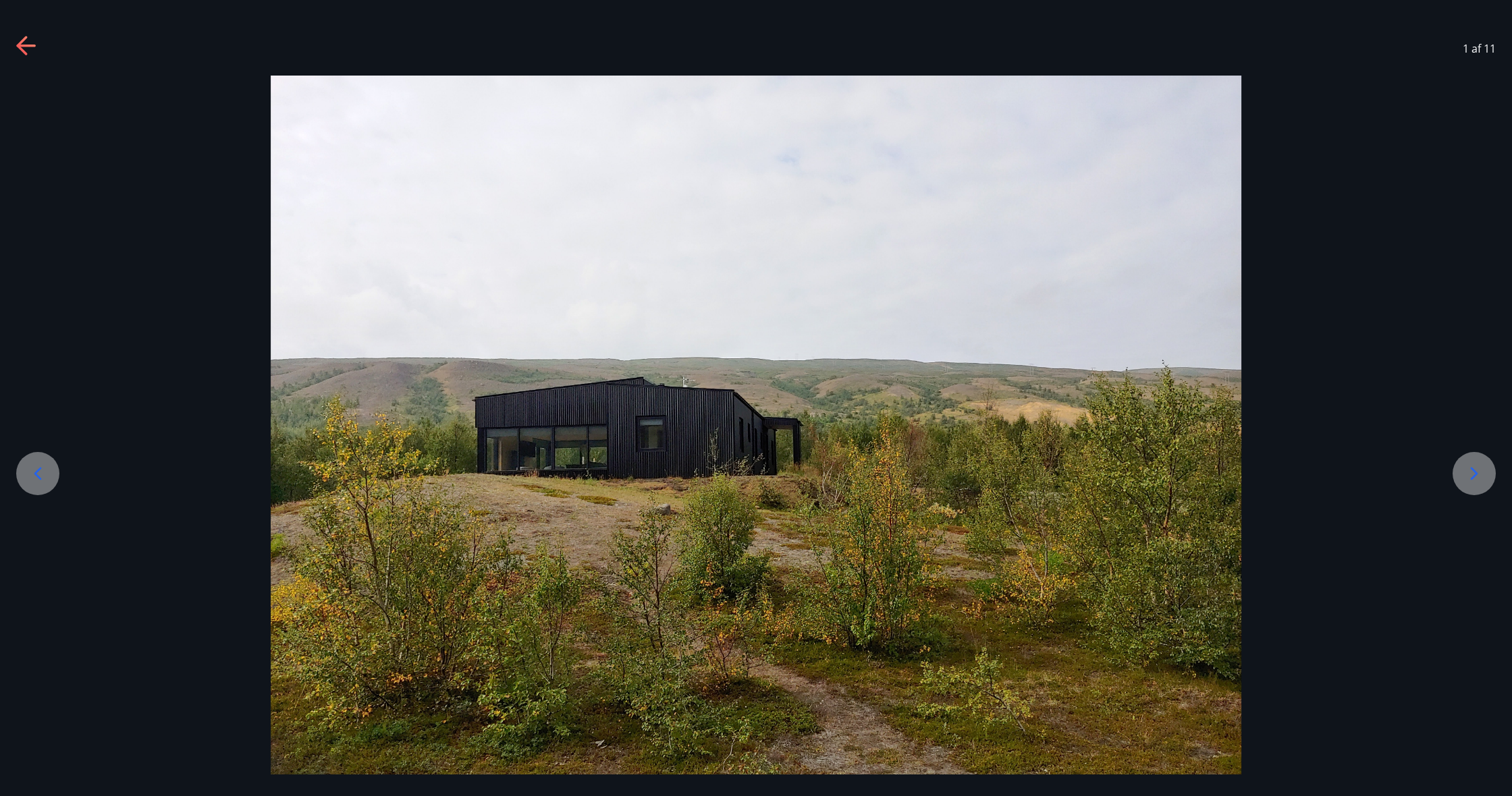
click at [1467, 477] on icon at bounding box center [1474, 474] width 22 height 22
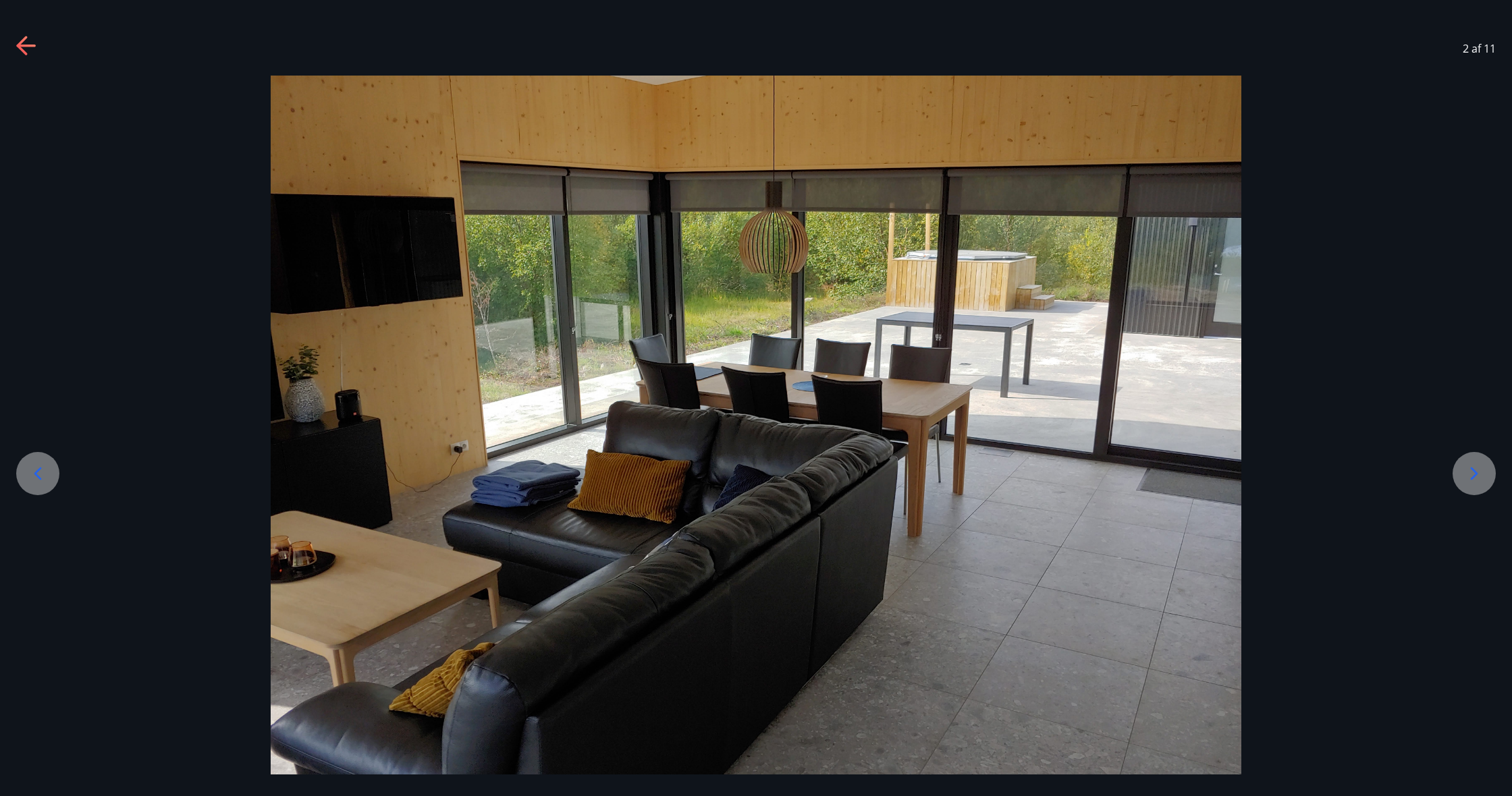
click at [1467, 477] on icon at bounding box center [1474, 474] width 22 height 22
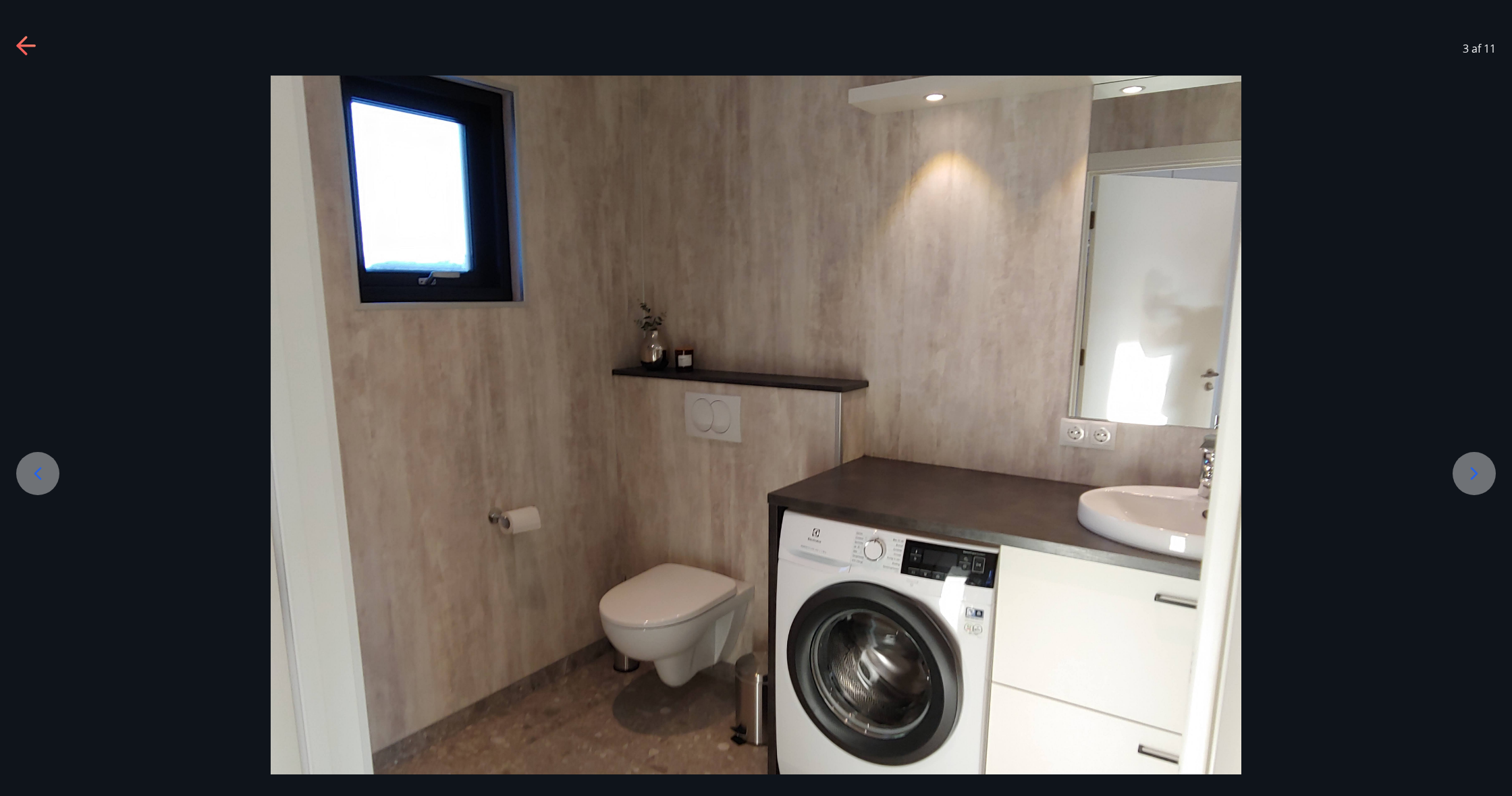
click at [1467, 477] on icon at bounding box center [1474, 474] width 22 height 22
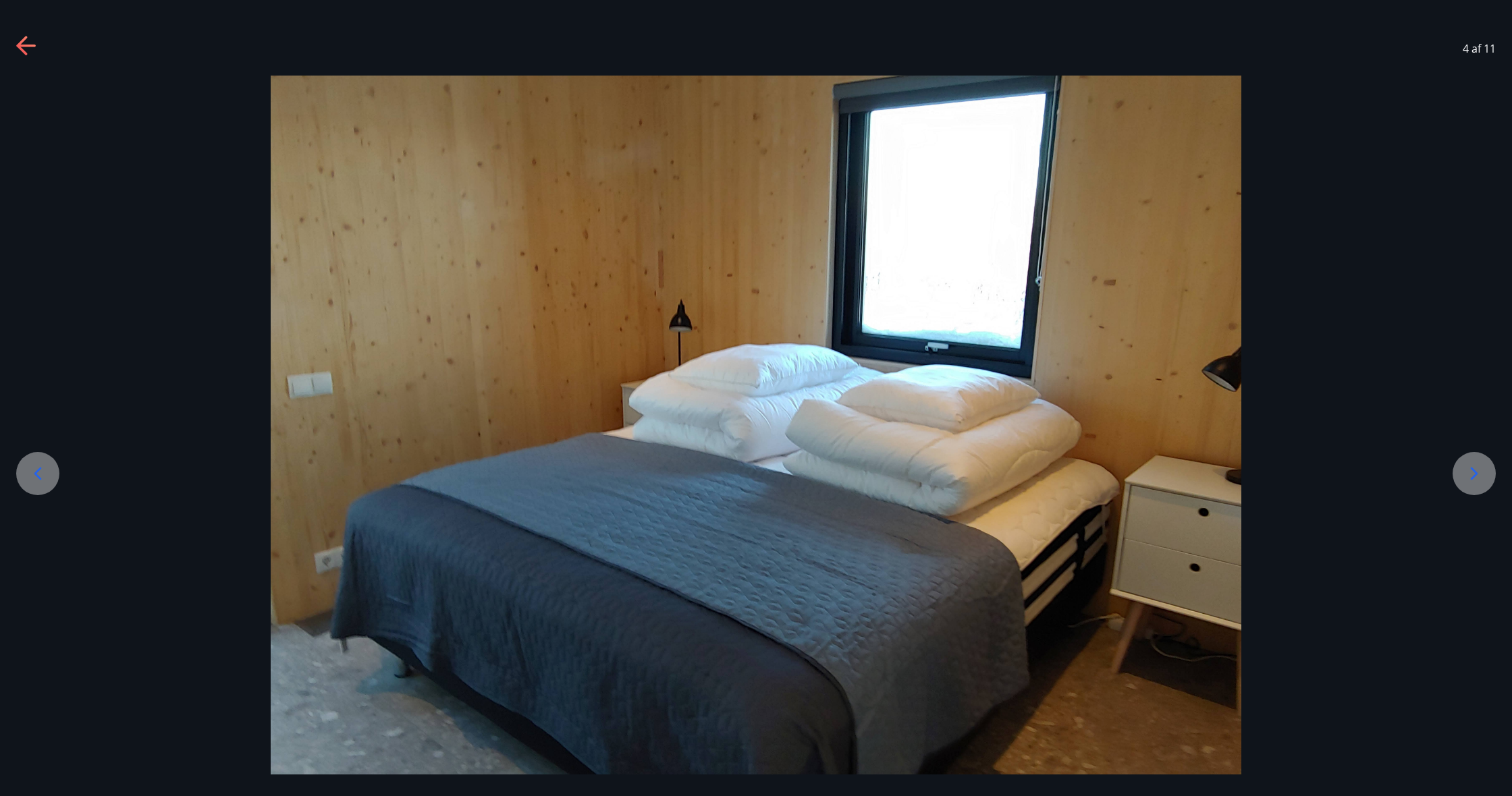
click at [1467, 477] on icon at bounding box center [1474, 474] width 22 height 22
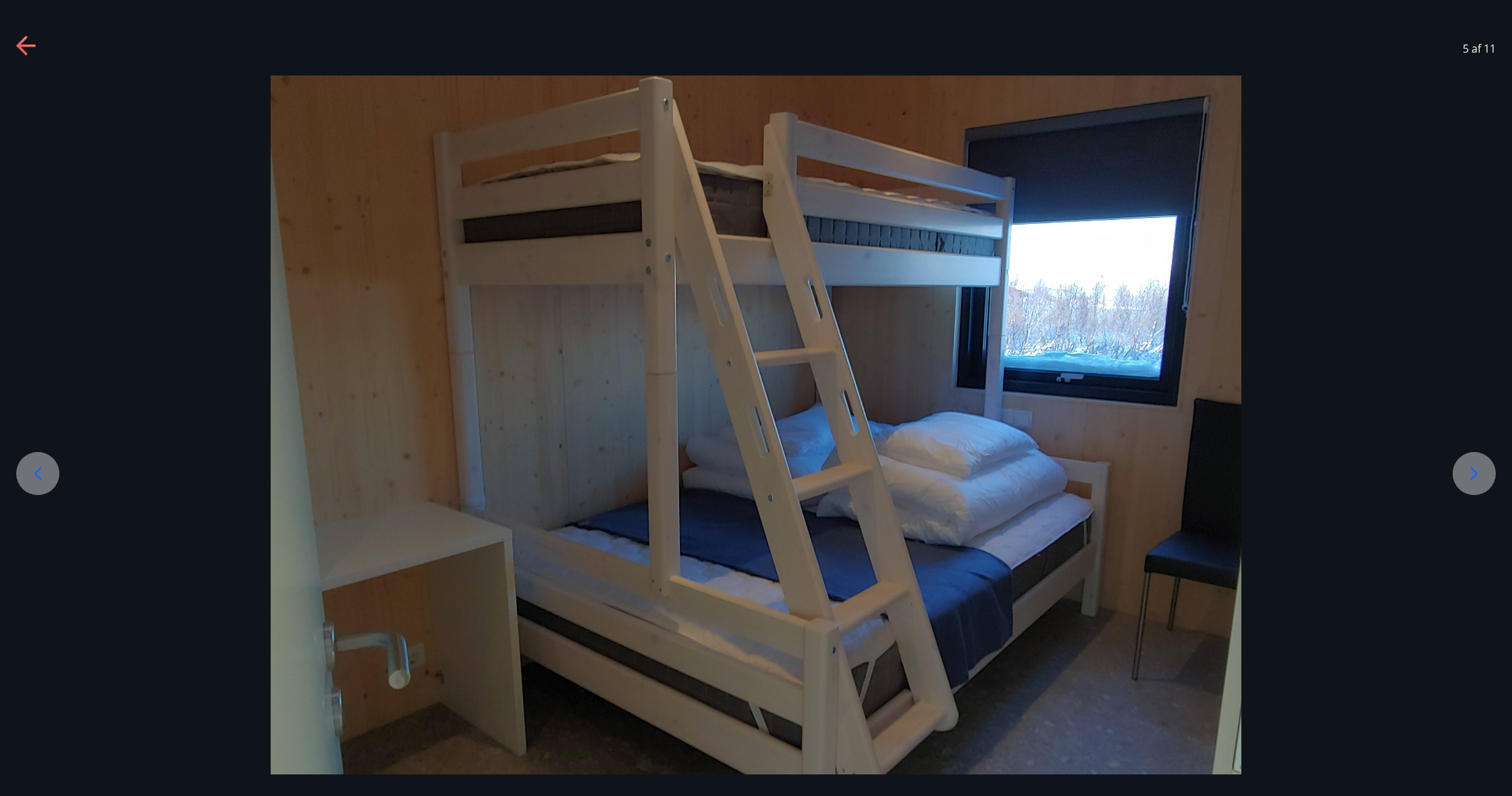
click at [1467, 477] on icon at bounding box center [1474, 474] width 22 height 22
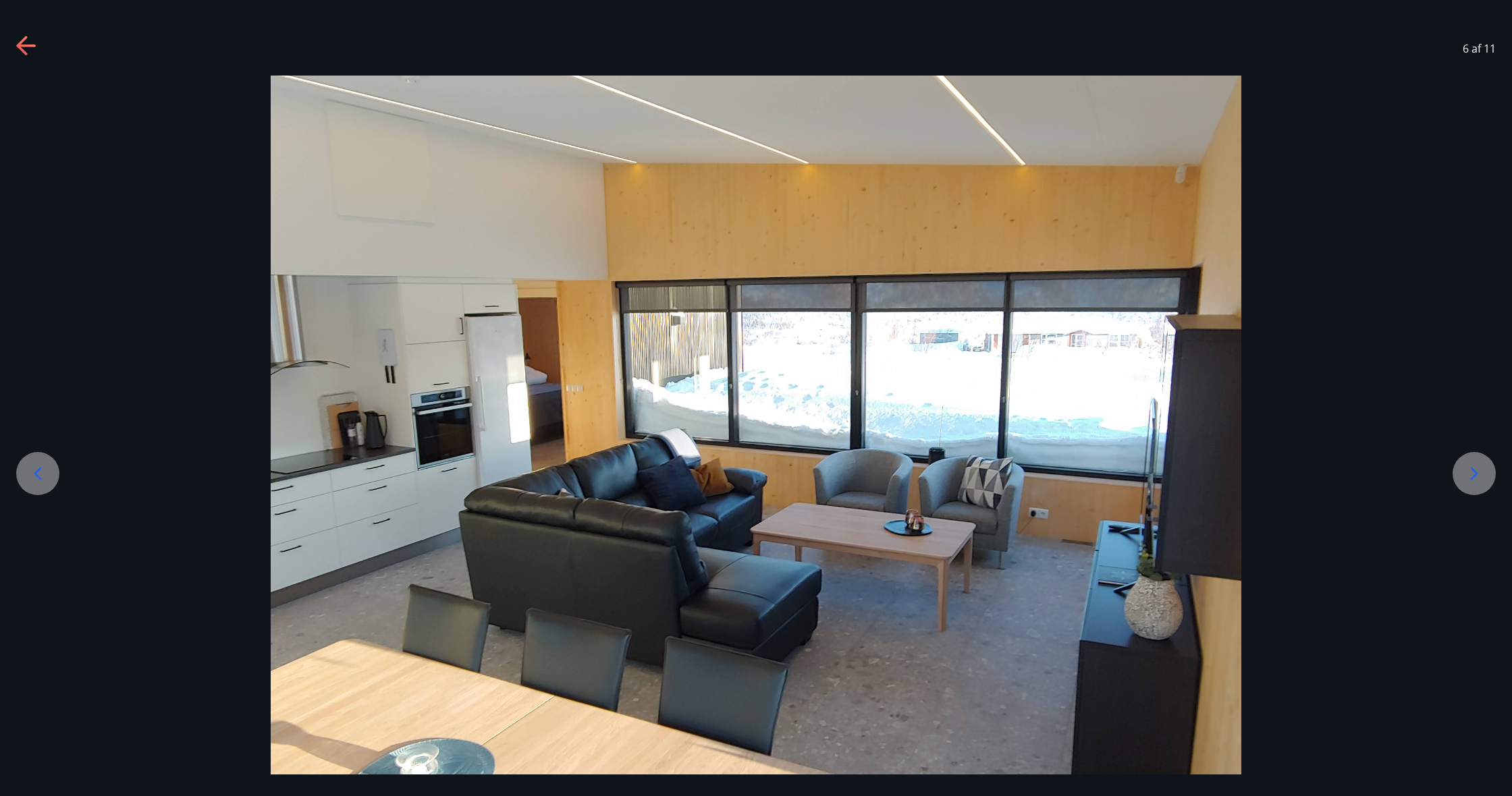
click at [1467, 477] on icon at bounding box center [1474, 474] width 22 height 22
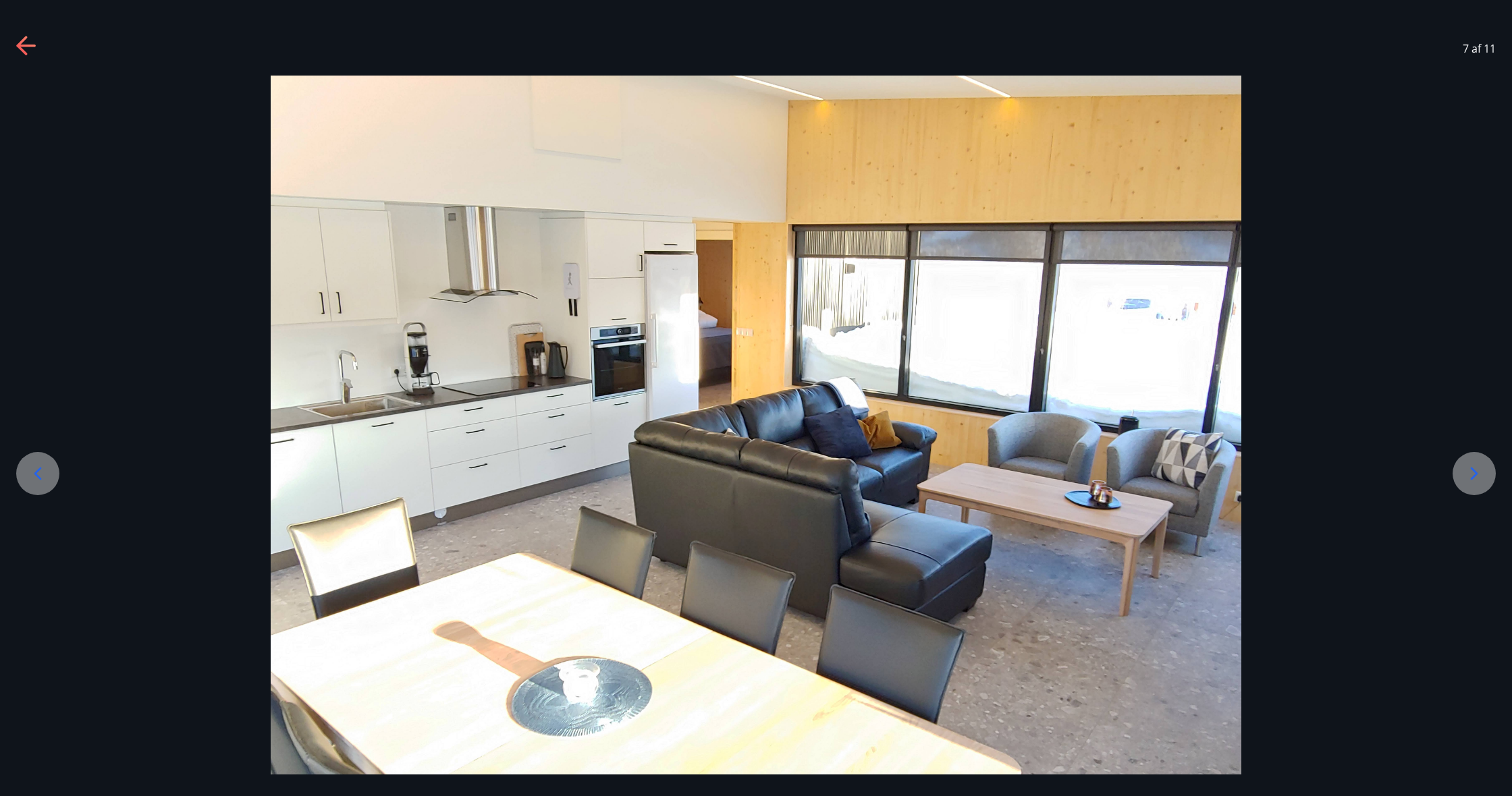
click at [1467, 477] on icon at bounding box center [1474, 474] width 22 height 22
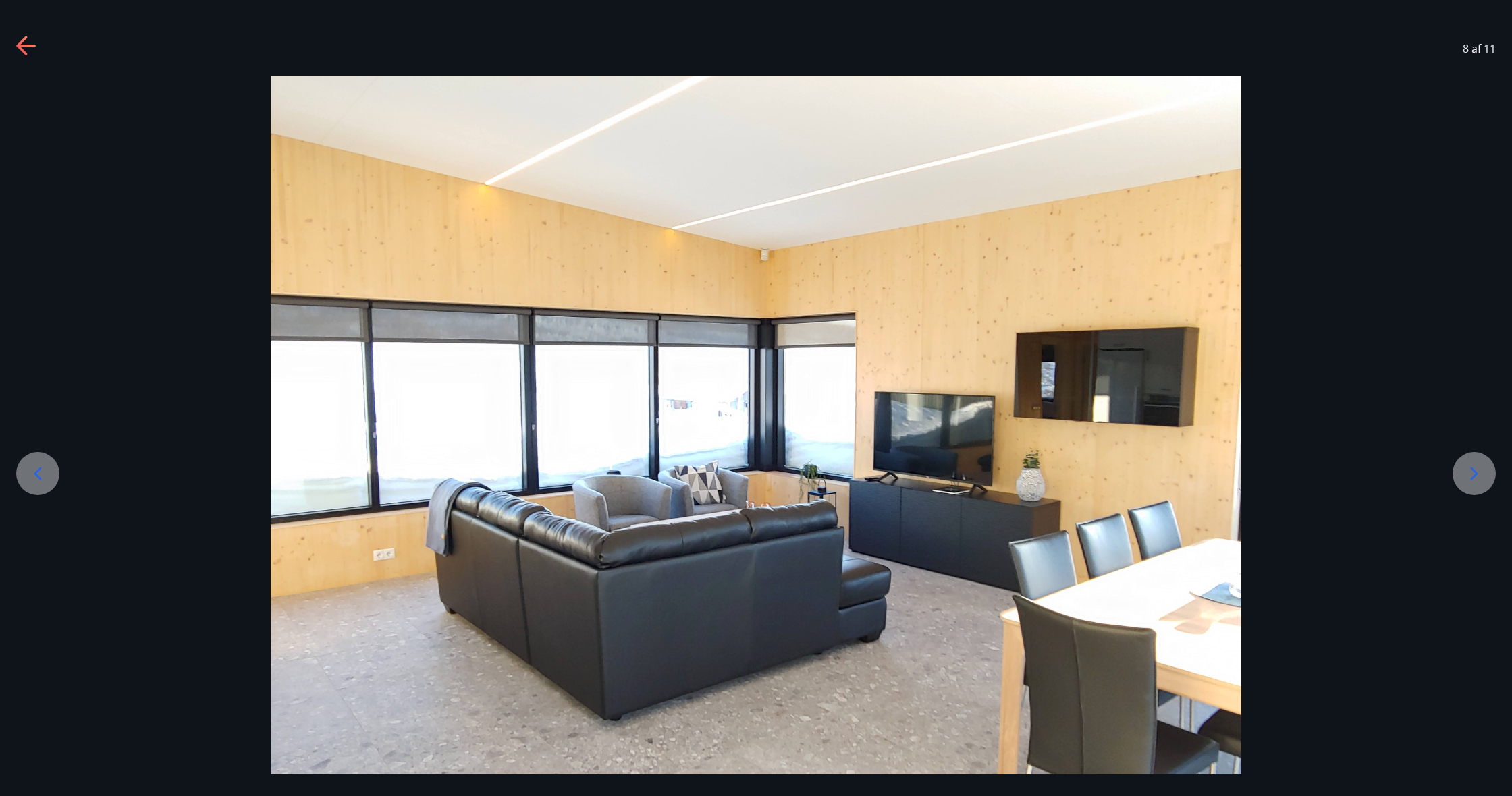
click at [1467, 477] on icon at bounding box center [1474, 474] width 22 height 22
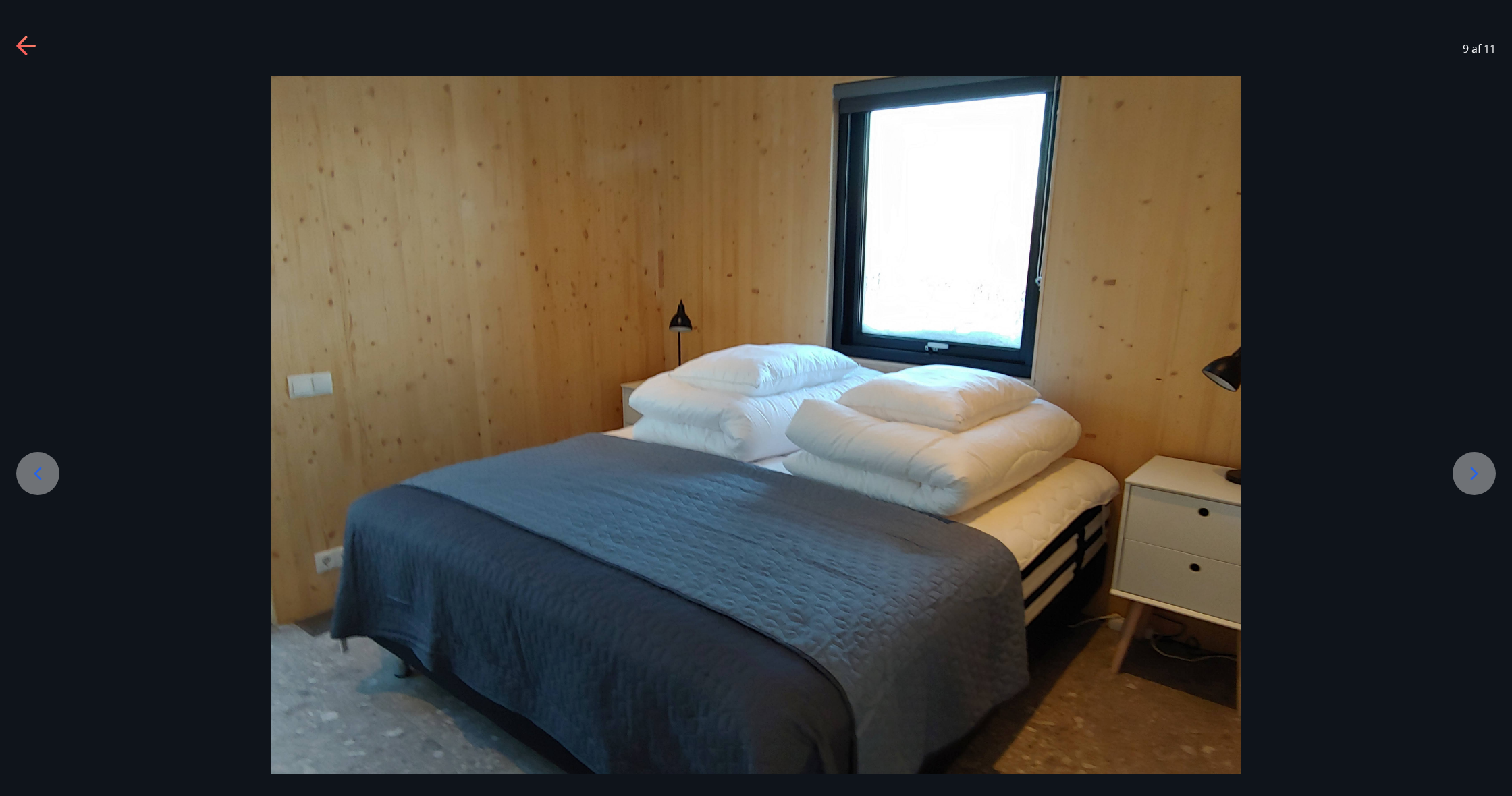
click at [1467, 477] on icon at bounding box center [1474, 474] width 22 height 22
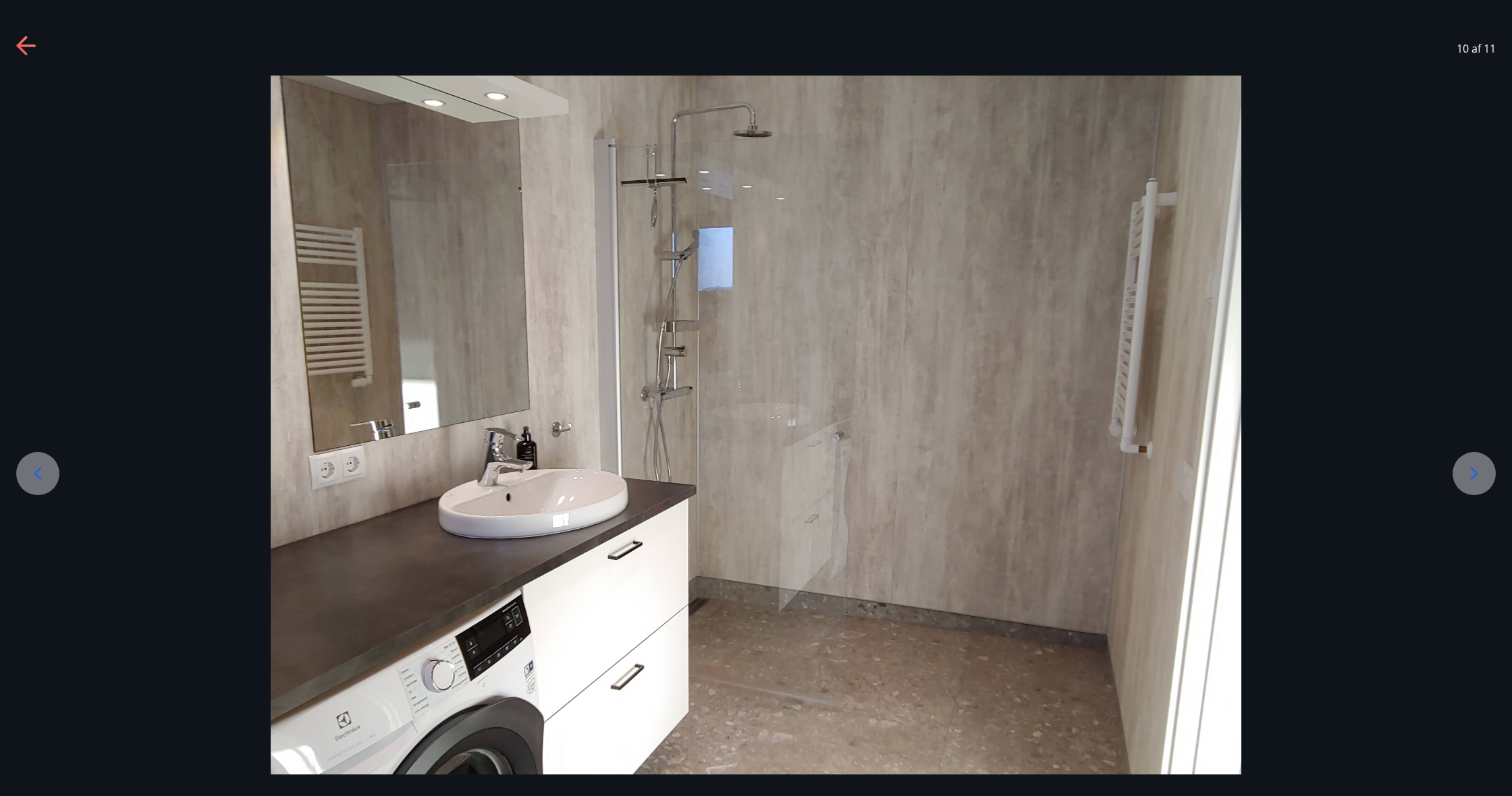
click at [1467, 477] on icon at bounding box center [1474, 474] width 22 height 22
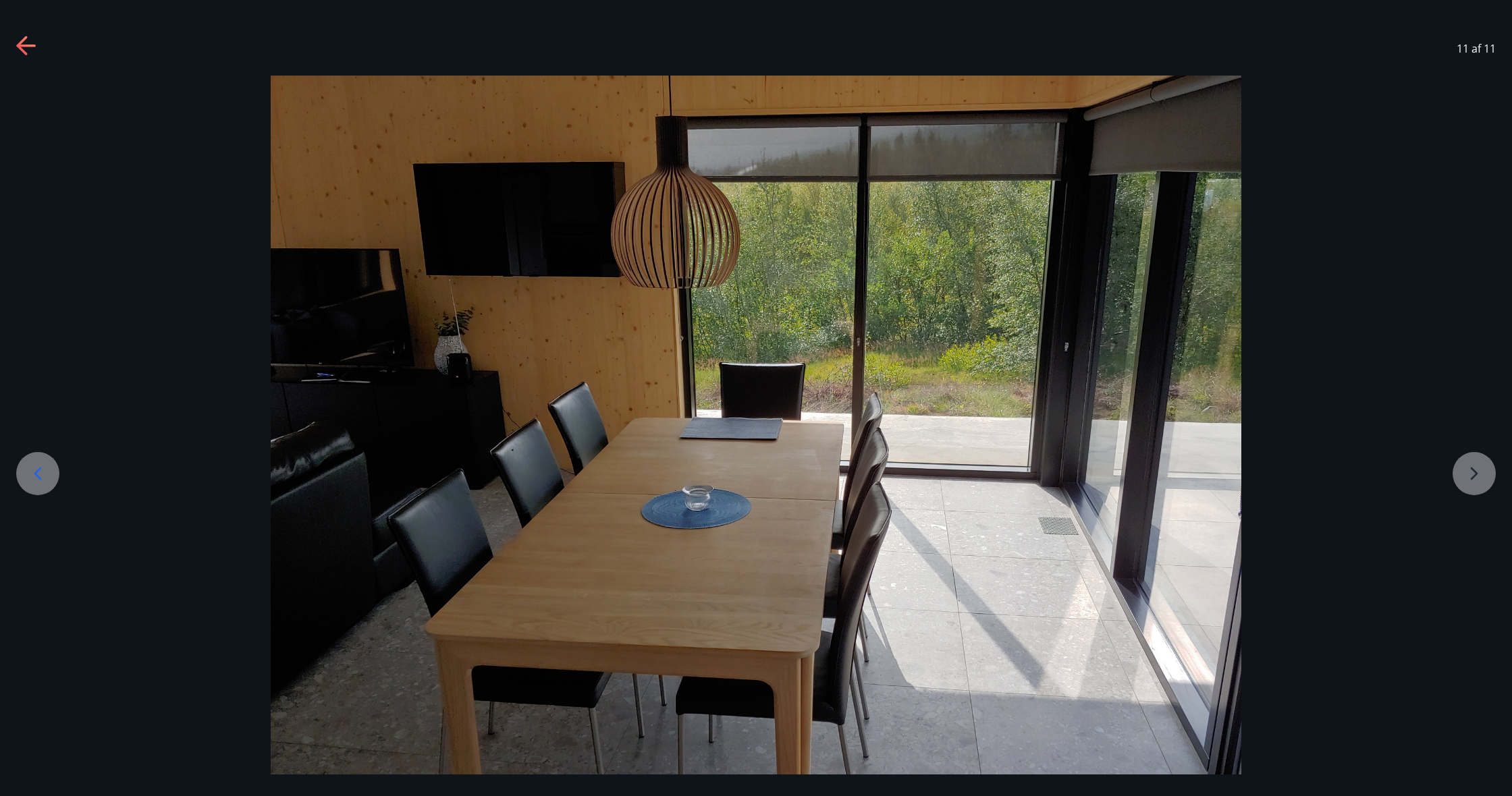
click at [1467, 477] on div at bounding box center [756, 439] width 1512 height 728
click at [37, 46] on icon at bounding box center [26, 46] width 22 height 22
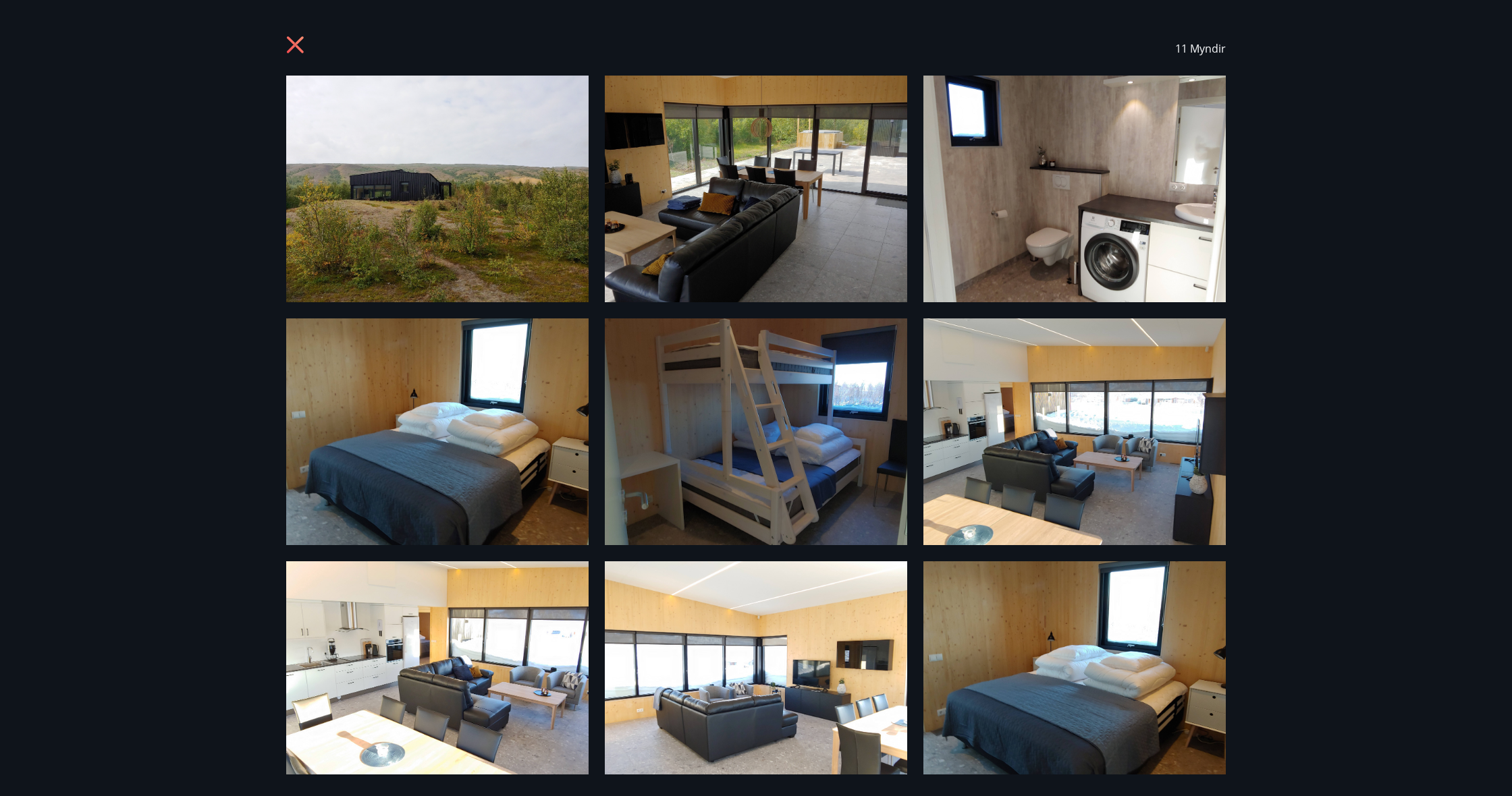
click at [279, 44] on div "11 Myndir" at bounding box center [756, 48] width 972 height 54
click at [298, 44] on icon at bounding box center [296, 46] width 22 height 22
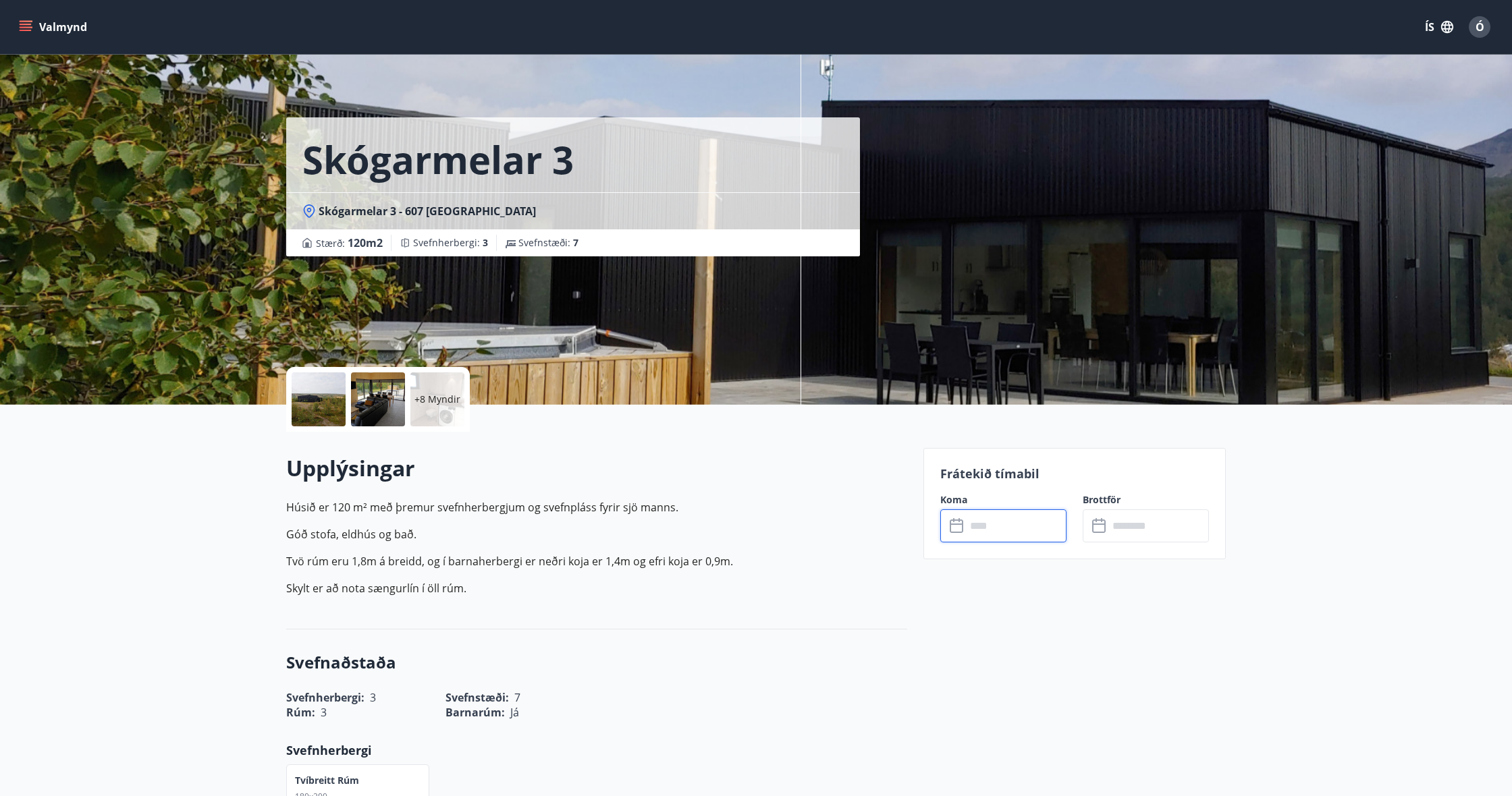
click at [982, 532] on input "text" at bounding box center [1016, 525] width 101 height 33
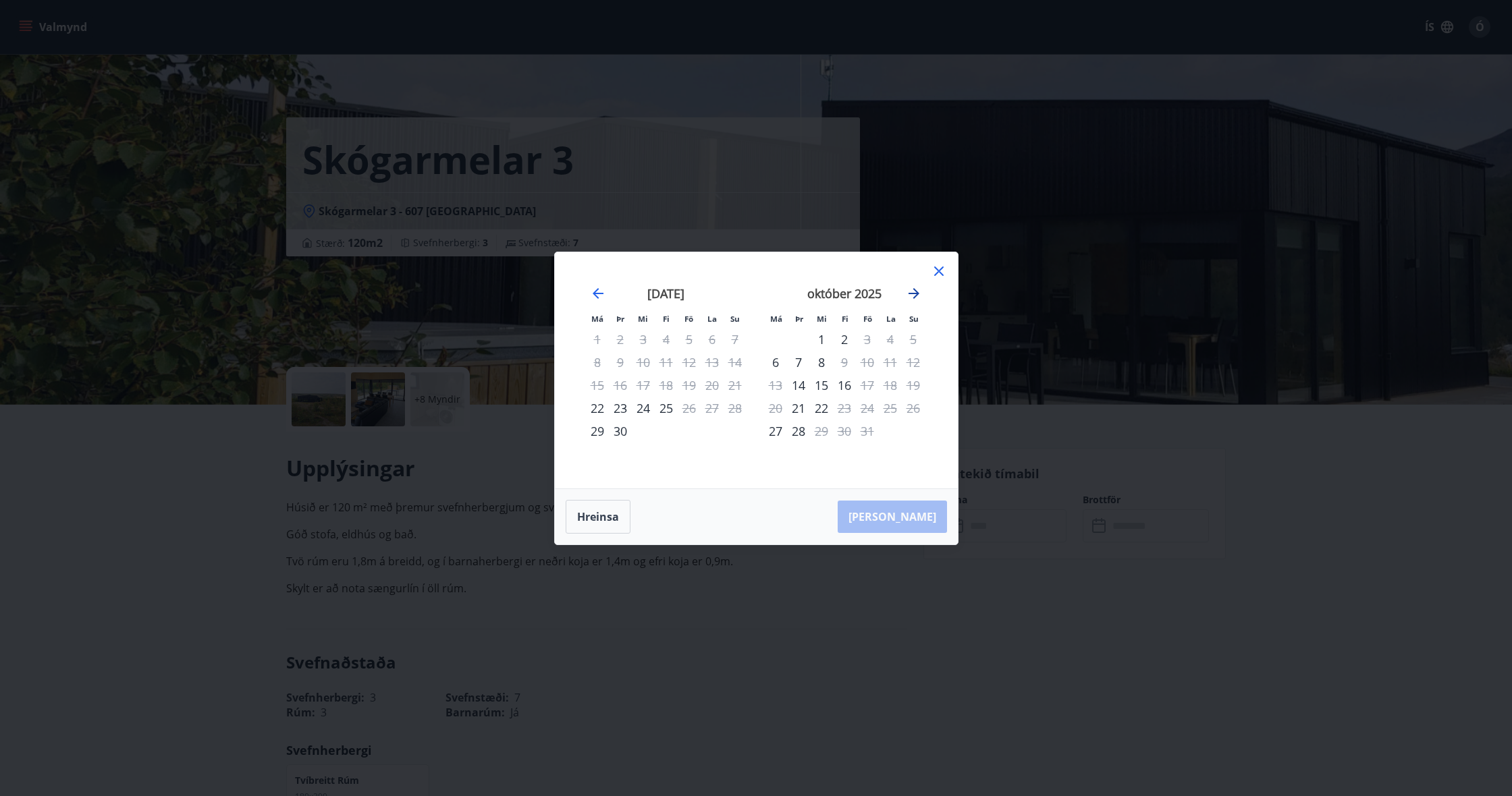
click at [916, 295] on icon "Move forward to switch to the next month." at bounding box center [913, 293] width 10 height 10
click at [907, 297] on icon "Move forward to switch to the next month." at bounding box center [914, 293] width 16 height 16
click at [598, 297] on icon "Move backward to switch to the previous month." at bounding box center [598, 293] width 16 height 16
click at [911, 294] on icon "Move forward to switch to the next month." at bounding box center [914, 293] width 16 height 16
click at [919, 295] on icon "Move forward to switch to the next month." at bounding box center [914, 293] width 16 height 16
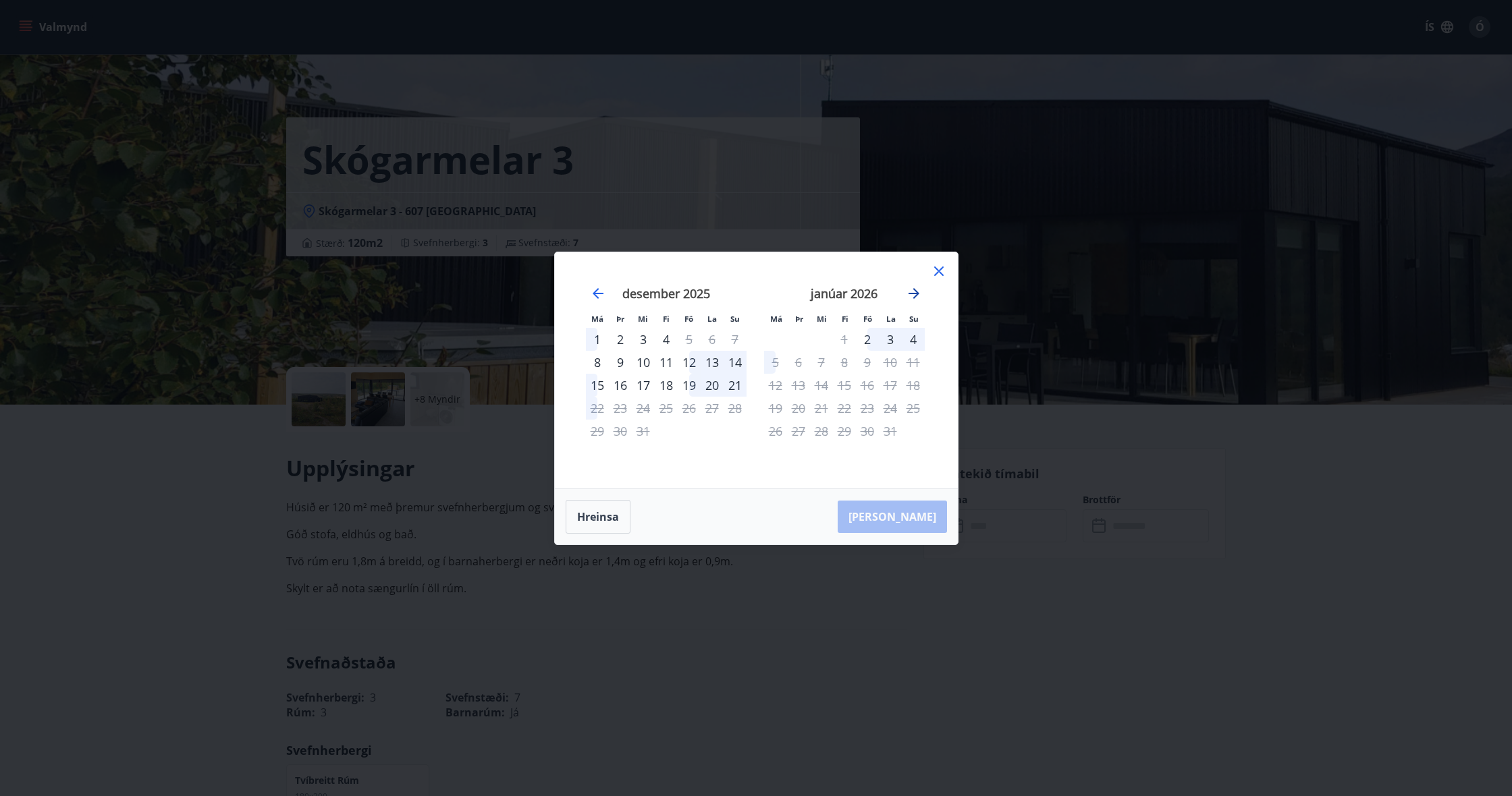
click at [913, 295] on icon "Move forward to switch to the next month." at bounding box center [914, 293] width 16 height 16
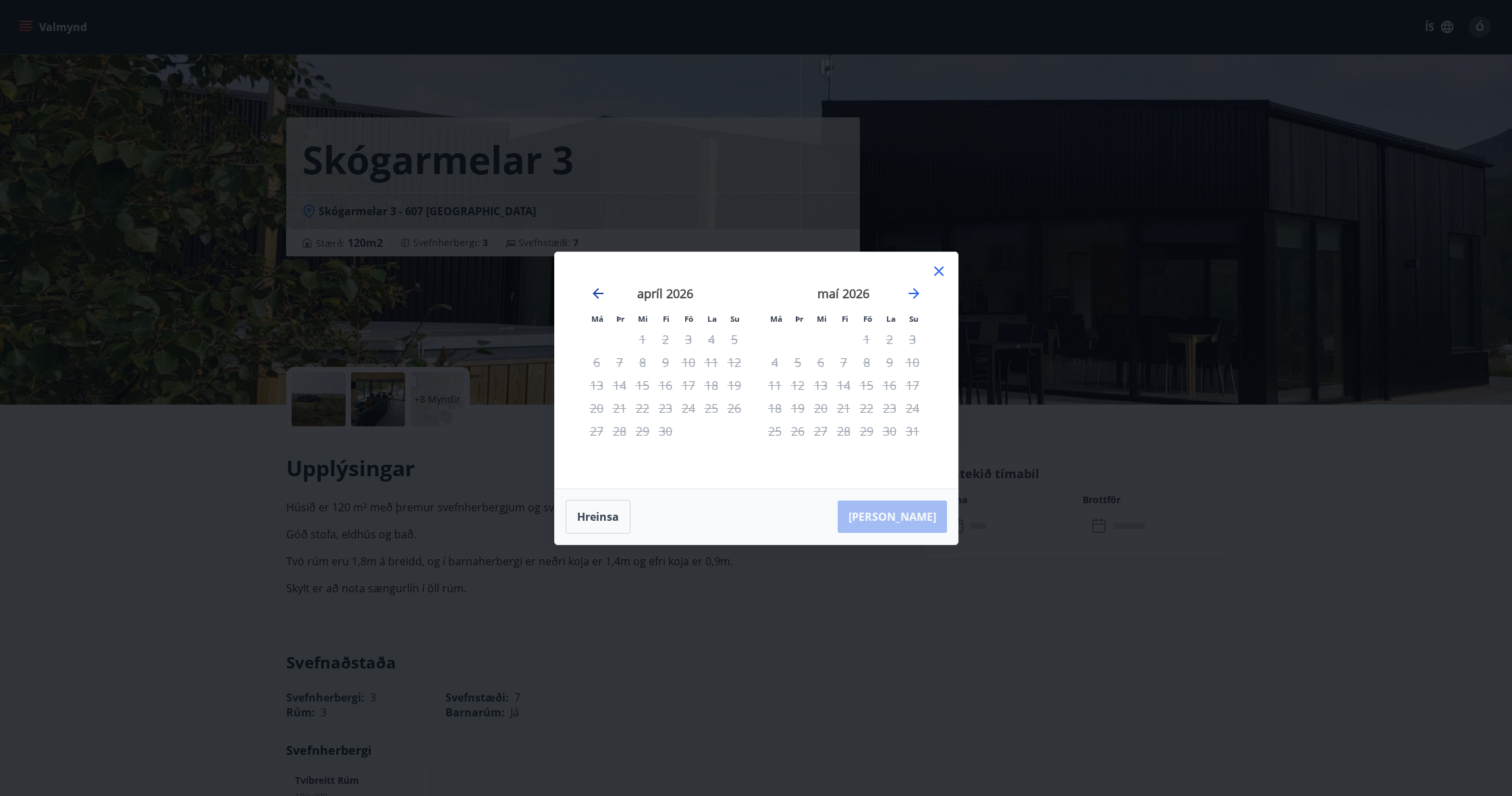
click at [597, 298] on icon "Move backward to switch to the previous month." at bounding box center [597, 293] width 10 height 10
click at [597, 297] on icon "Move backward to switch to the previous month." at bounding box center [597, 293] width 10 height 10
click at [905, 292] on div "desember 2025" at bounding box center [844, 298] width 161 height 59
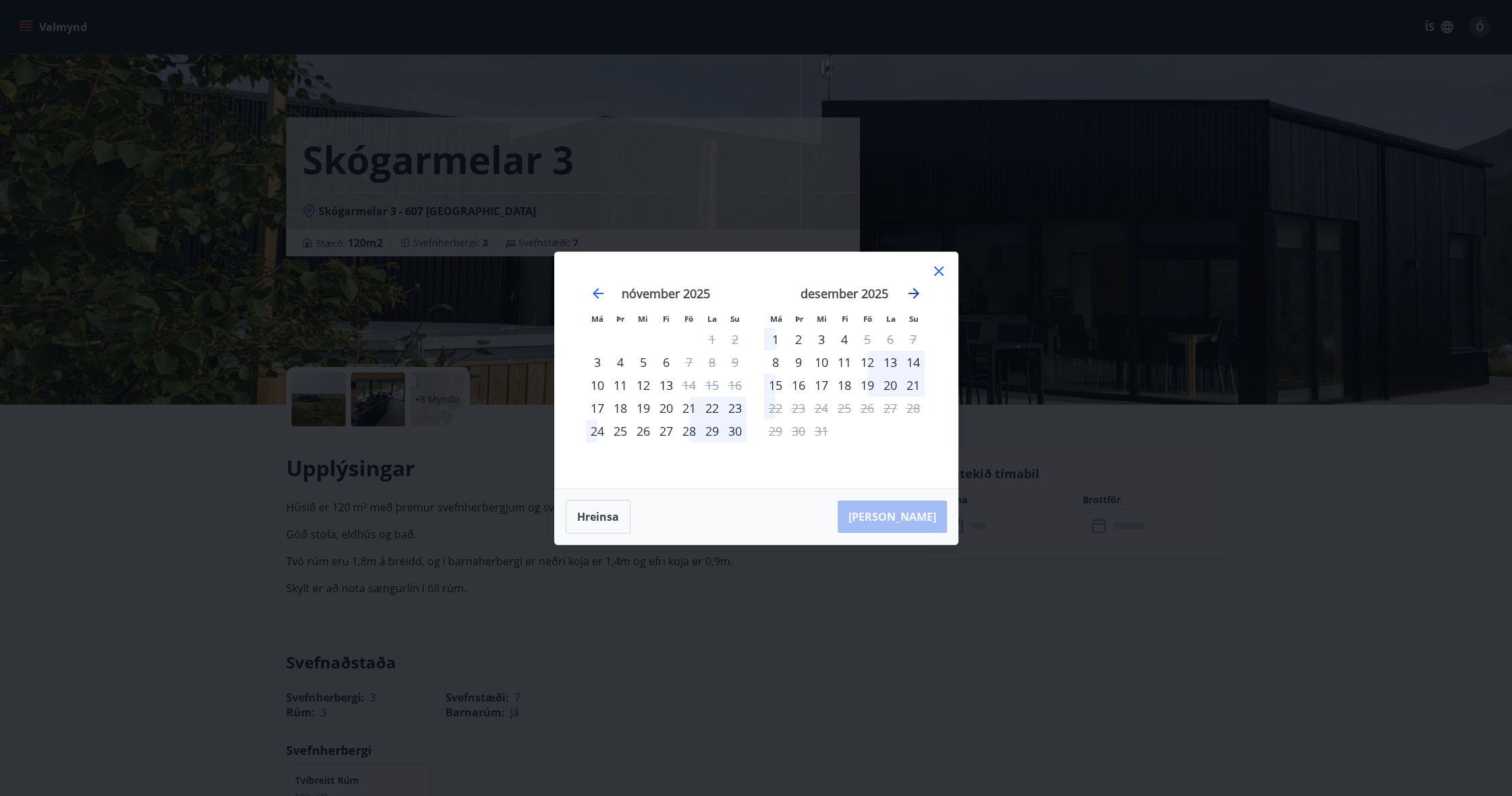
click at [908, 293] on icon "Move forward to switch to the next month." at bounding box center [913, 293] width 10 height 10
click at [603, 295] on icon "Move backward to switch to the previous month." at bounding box center [598, 293] width 16 height 16
click at [593, 291] on icon "Move backward to switch to the previous month." at bounding box center [598, 293] width 16 height 16
drag, startPoint x: 938, startPoint y: 271, endPoint x: 922, endPoint y: 290, distance: 24.8
click at [938, 271] on icon at bounding box center [938, 271] width 2 height 2
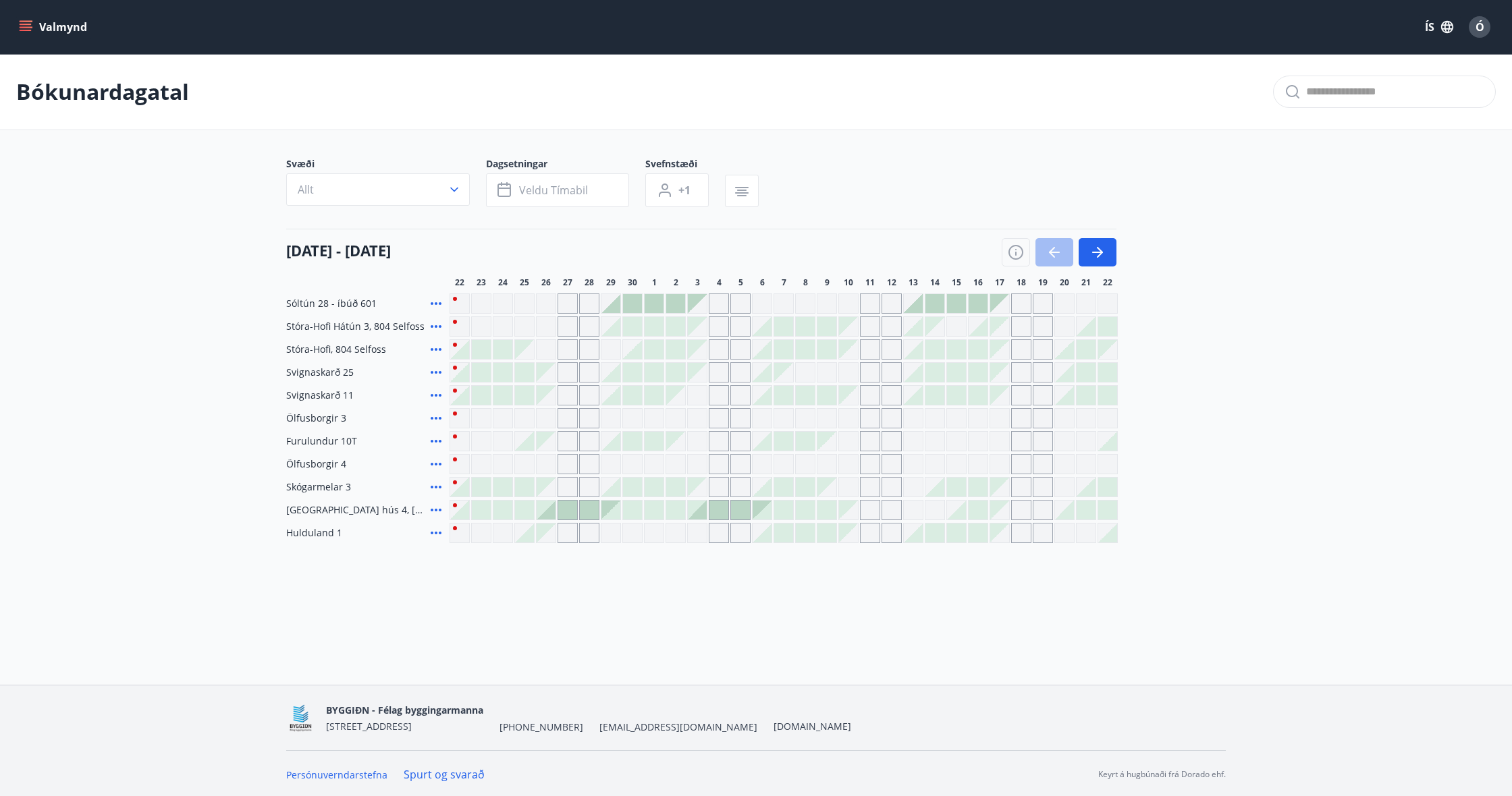
click at [433, 536] on icon at bounding box center [435, 533] width 16 height 16
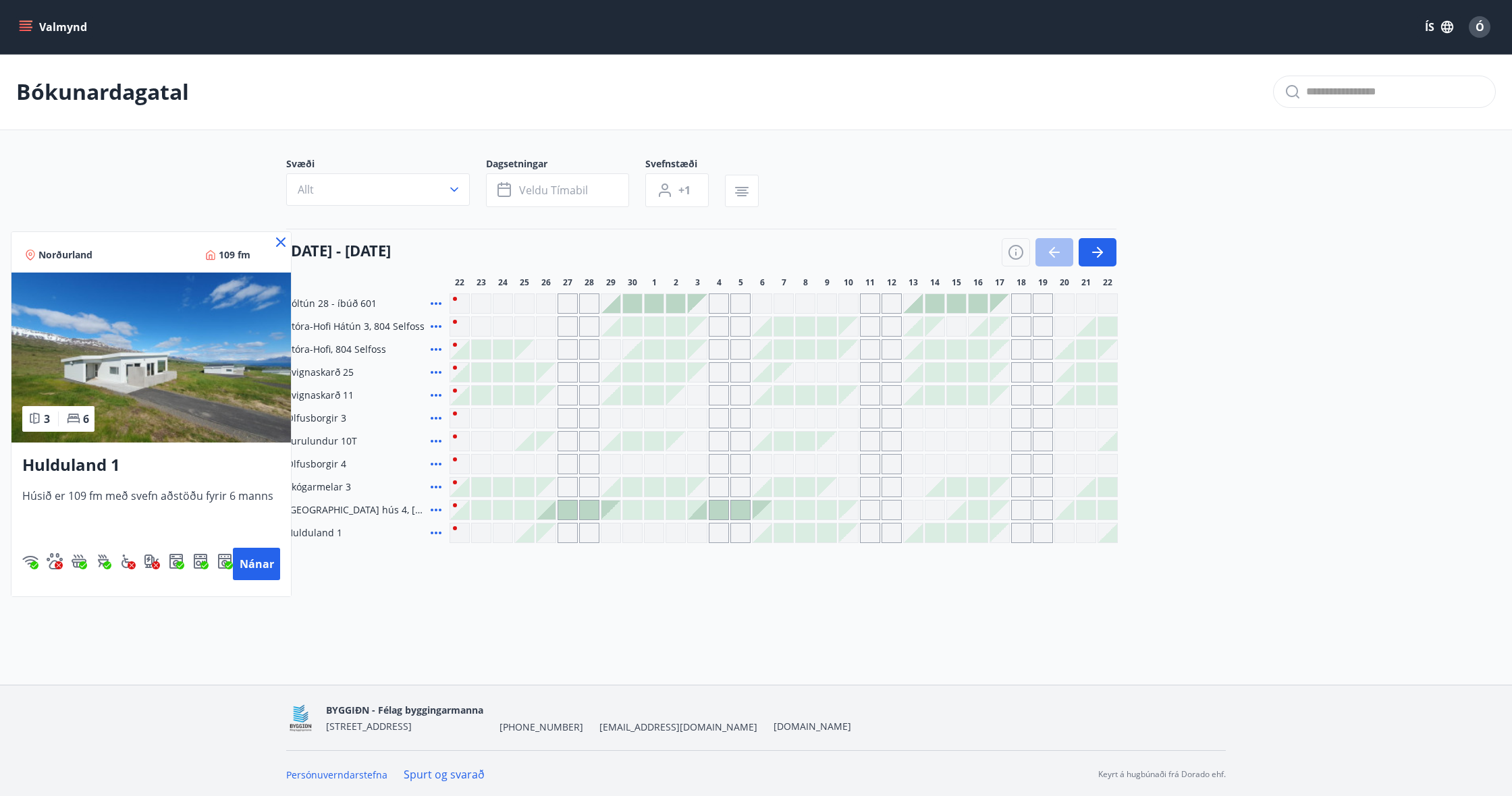
click at [279, 238] on icon at bounding box center [280, 242] width 16 height 16
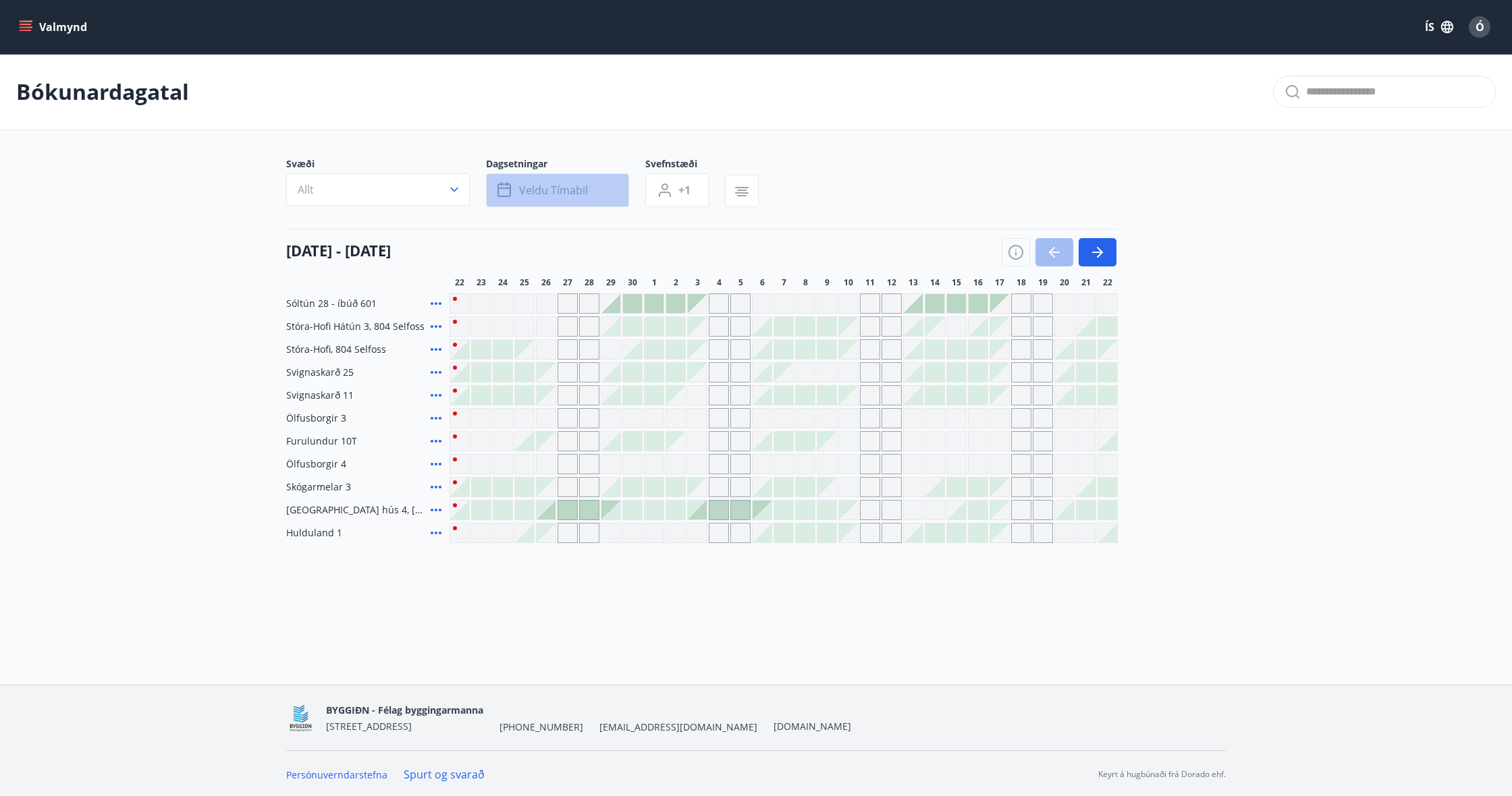
click at [553, 200] on button "Veldu tímabil" at bounding box center [558, 191] width 143 height 34
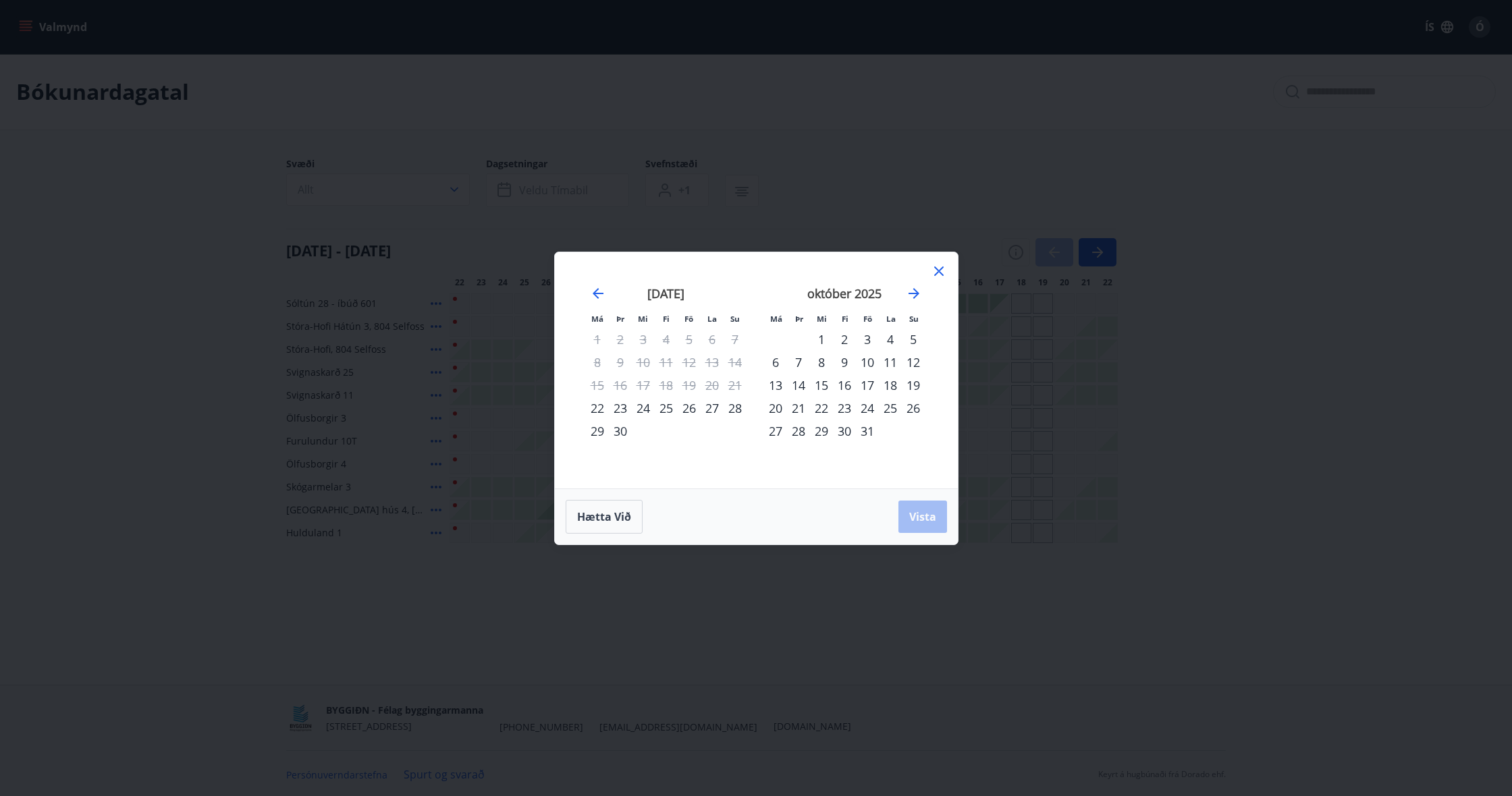
click at [871, 342] on div "3" at bounding box center [867, 339] width 23 height 23
click at [918, 524] on button "Vista" at bounding box center [923, 517] width 49 height 32
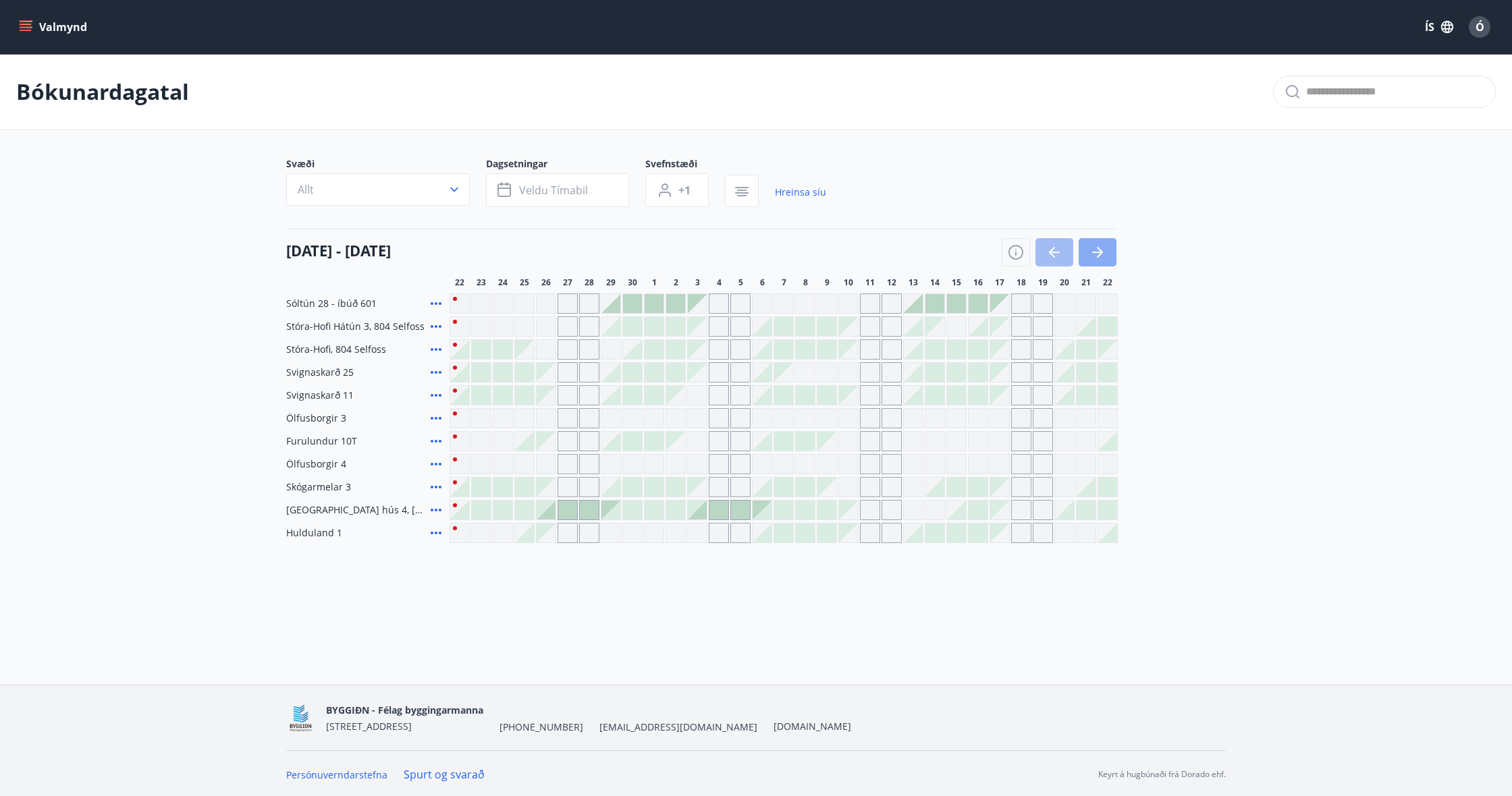
click at [1111, 254] on button "button" at bounding box center [1097, 252] width 38 height 28
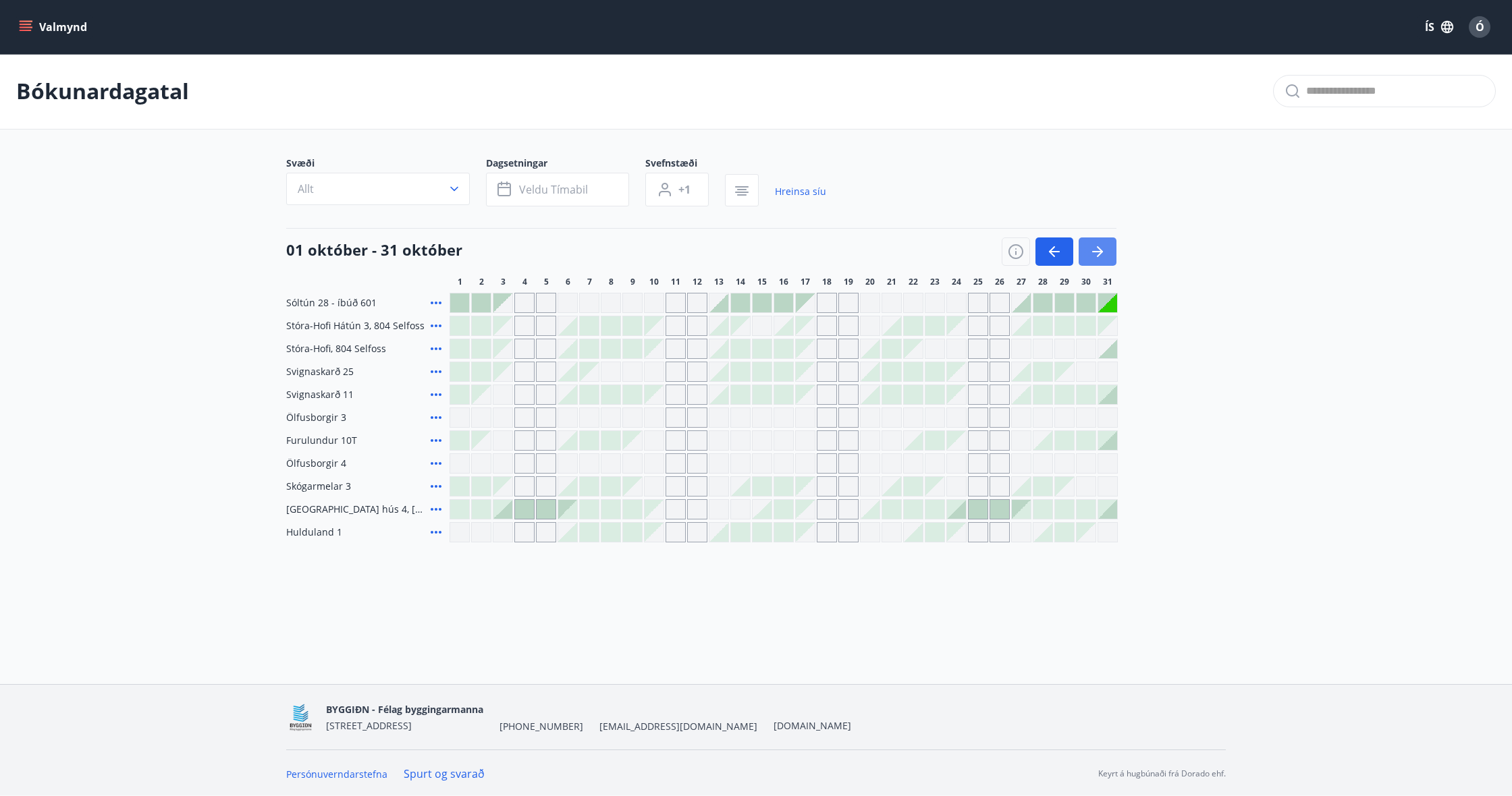
scroll to position [2, 0]
